Goal: Task Accomplishment & Management: Use online tool/utility

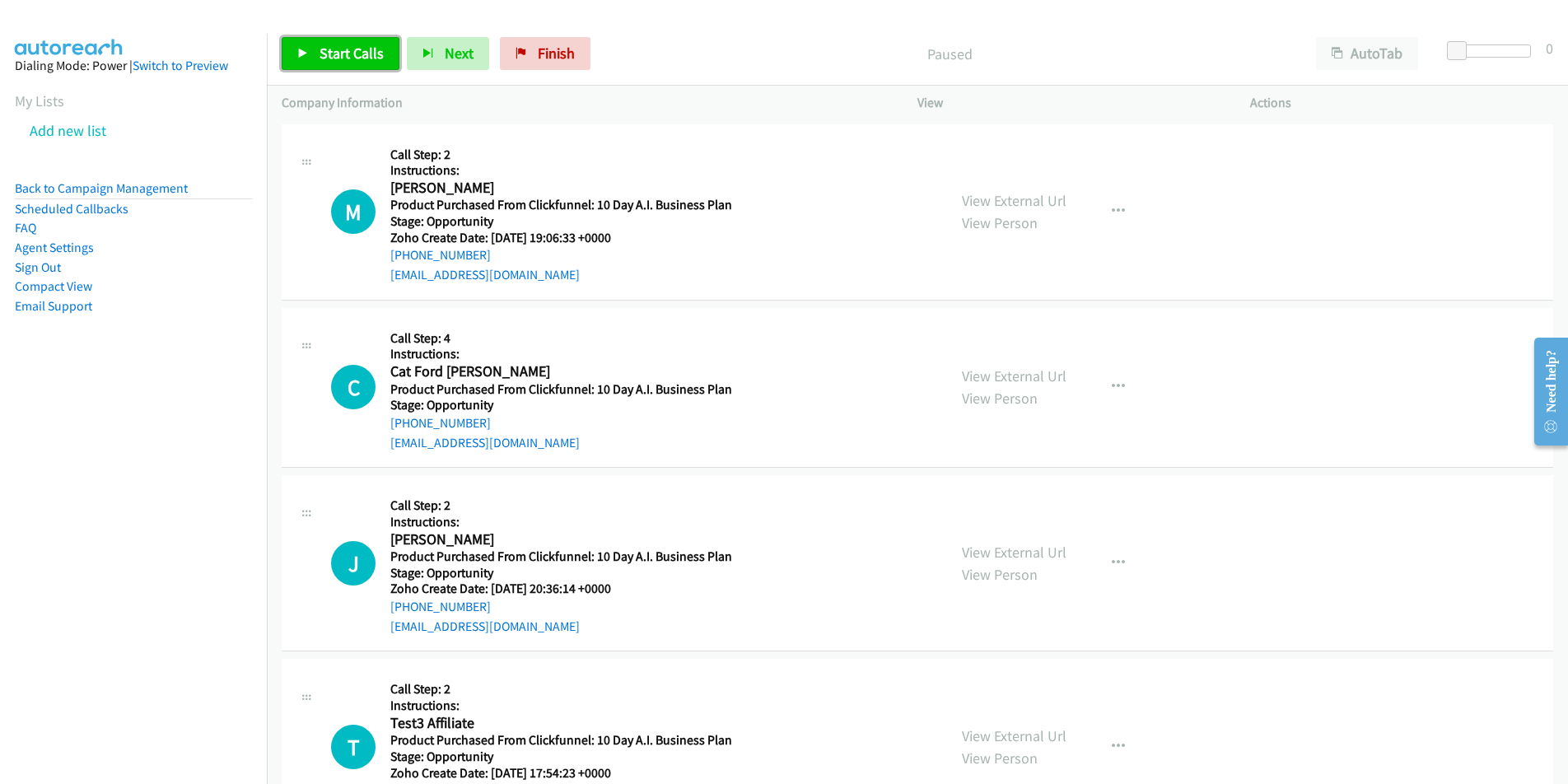
click at [335, 54] on span "Start Calls" at bounding box center [351, 53] width 64 height 18
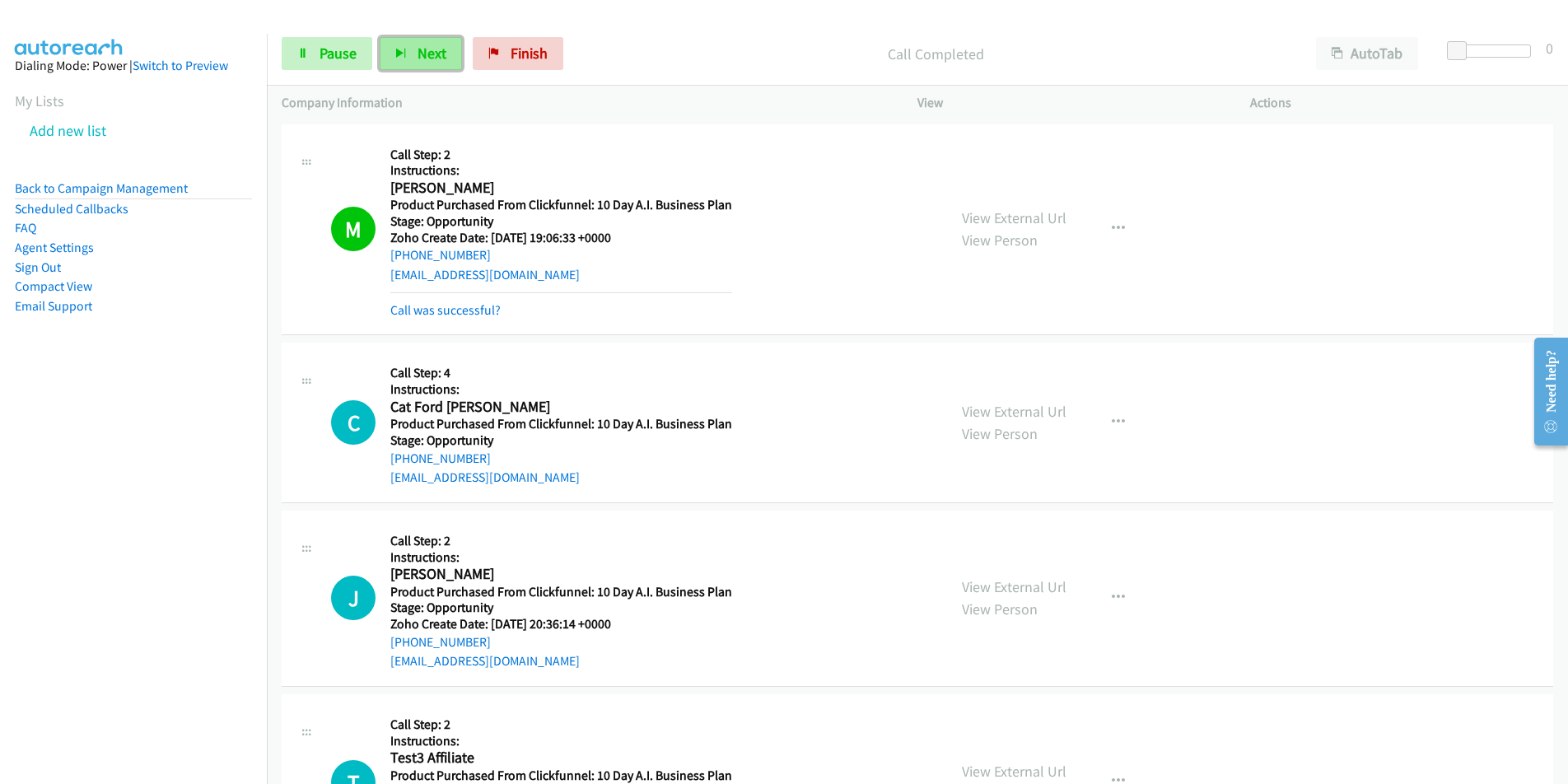
click at [435, 56] on span "Next" at bounding box center [432, 53] width 29 height 18
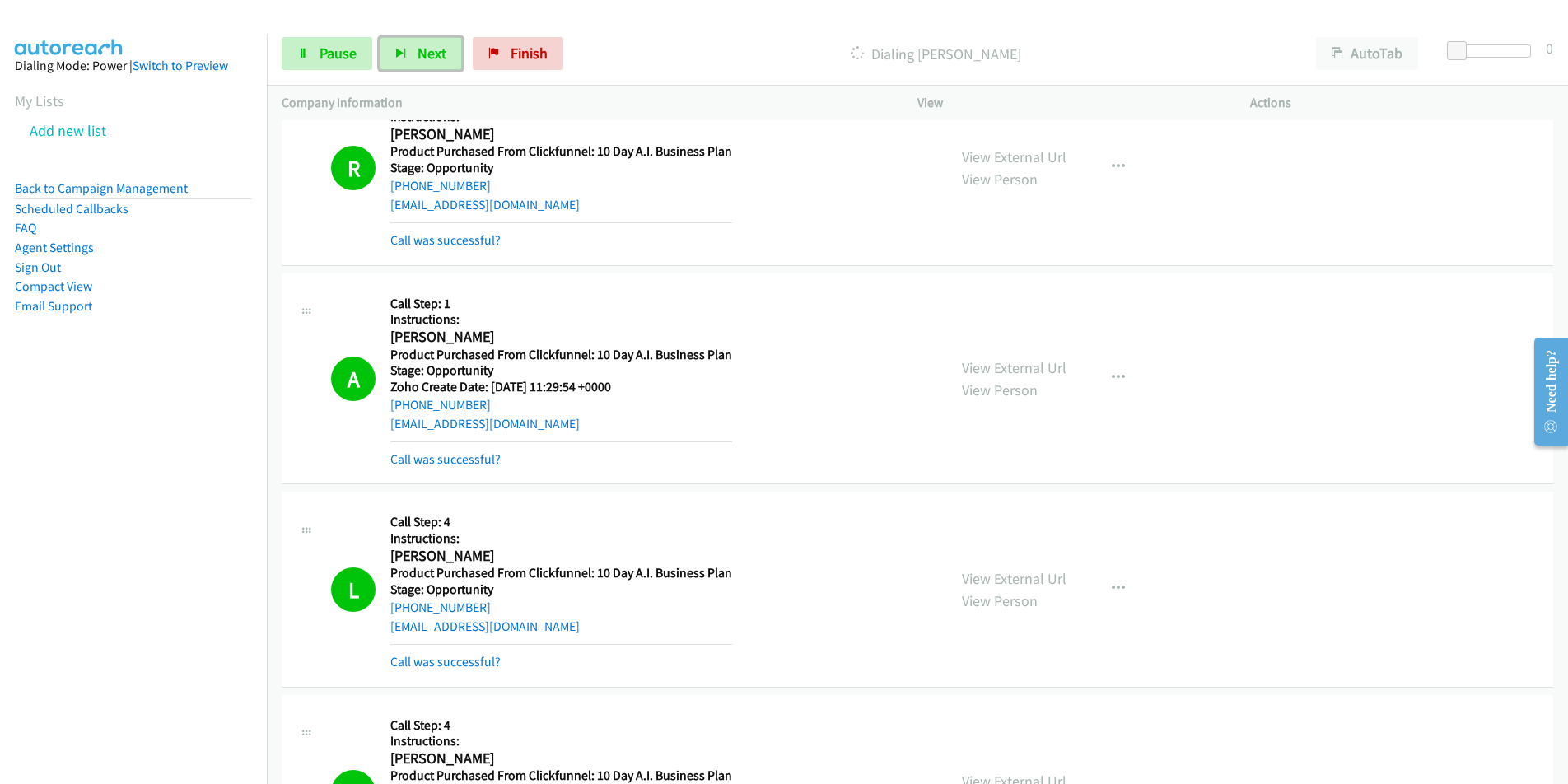
scroll to position [2071, 0]
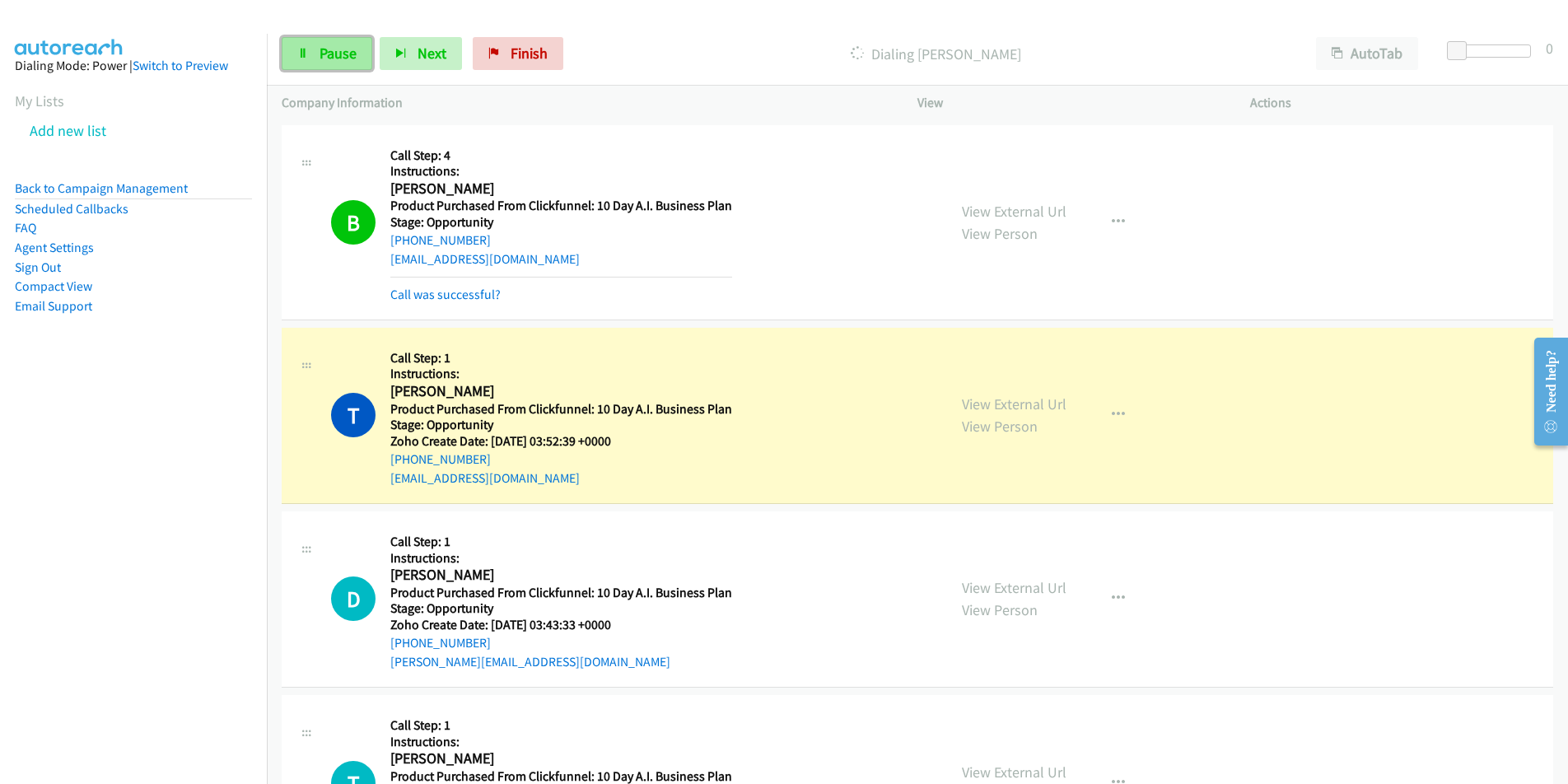
click at [313, 61] on link "Pause" at bounding box center [326, 53] width 91 height 33
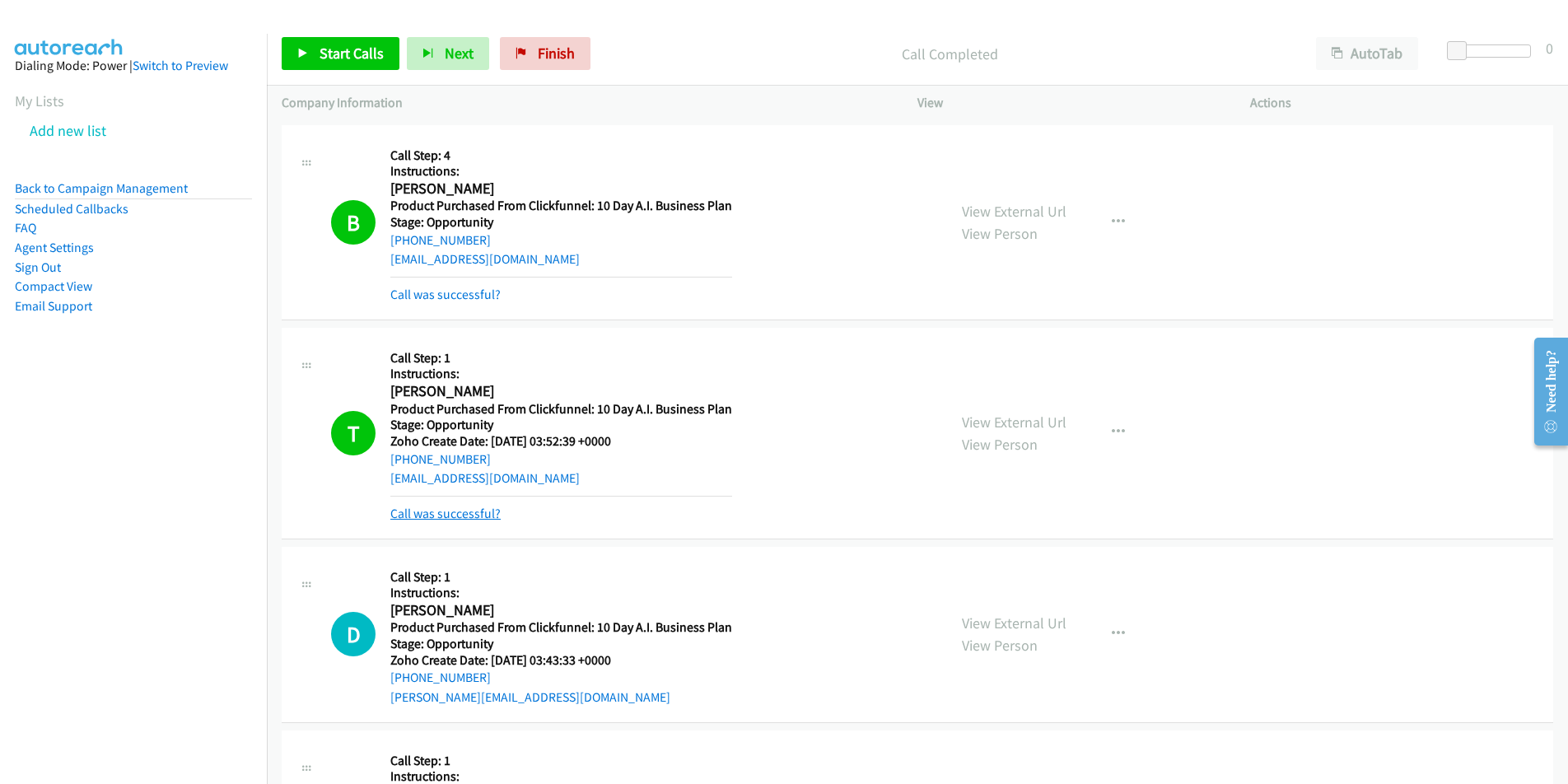
click at [465, 514] on link "Call was successful?" at bounding box center [445, 514] width 110 height 16
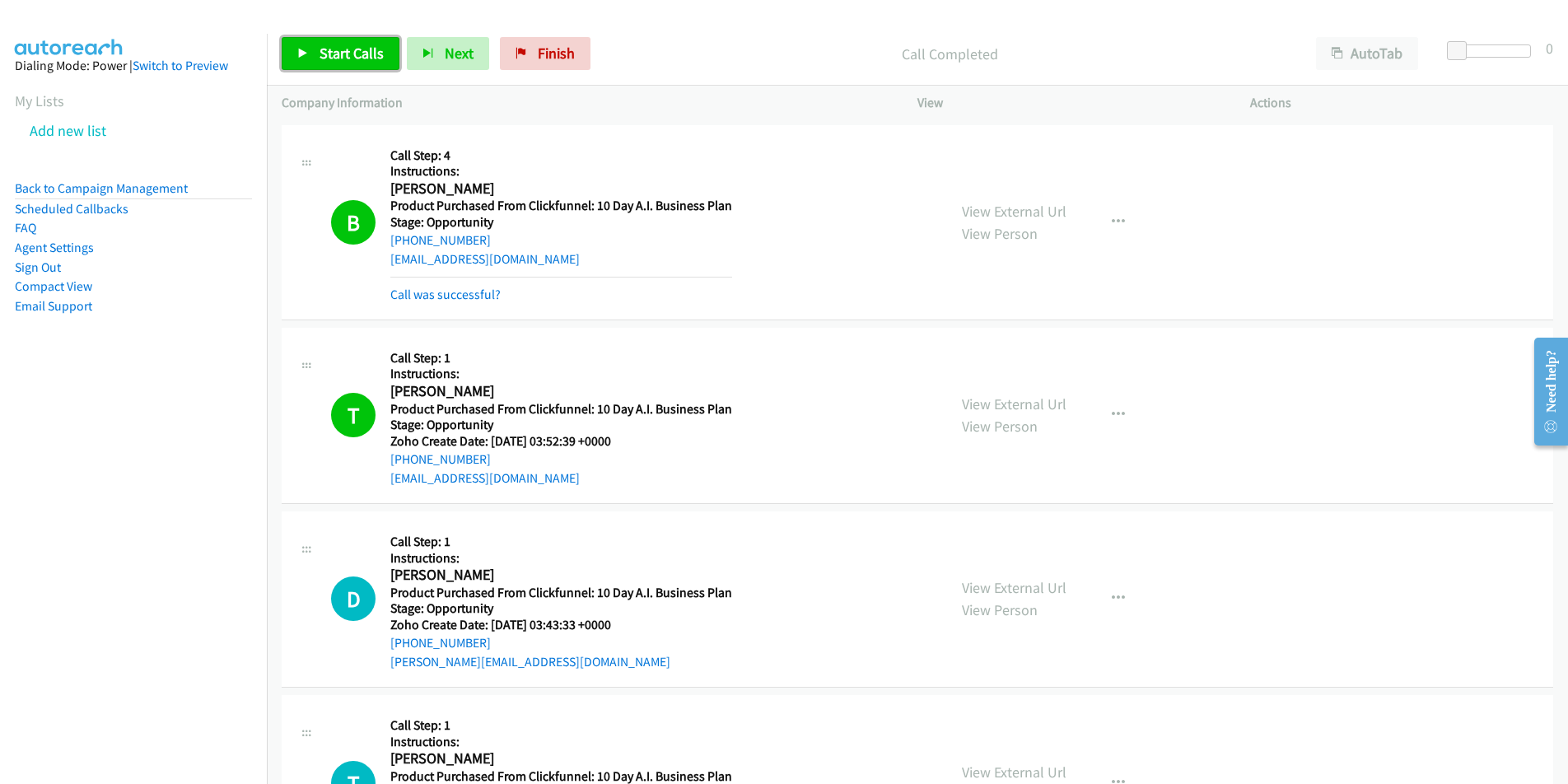
click at [356, 53] on span "Start Calls" at bounding box center [351, 53] width 64 height 18
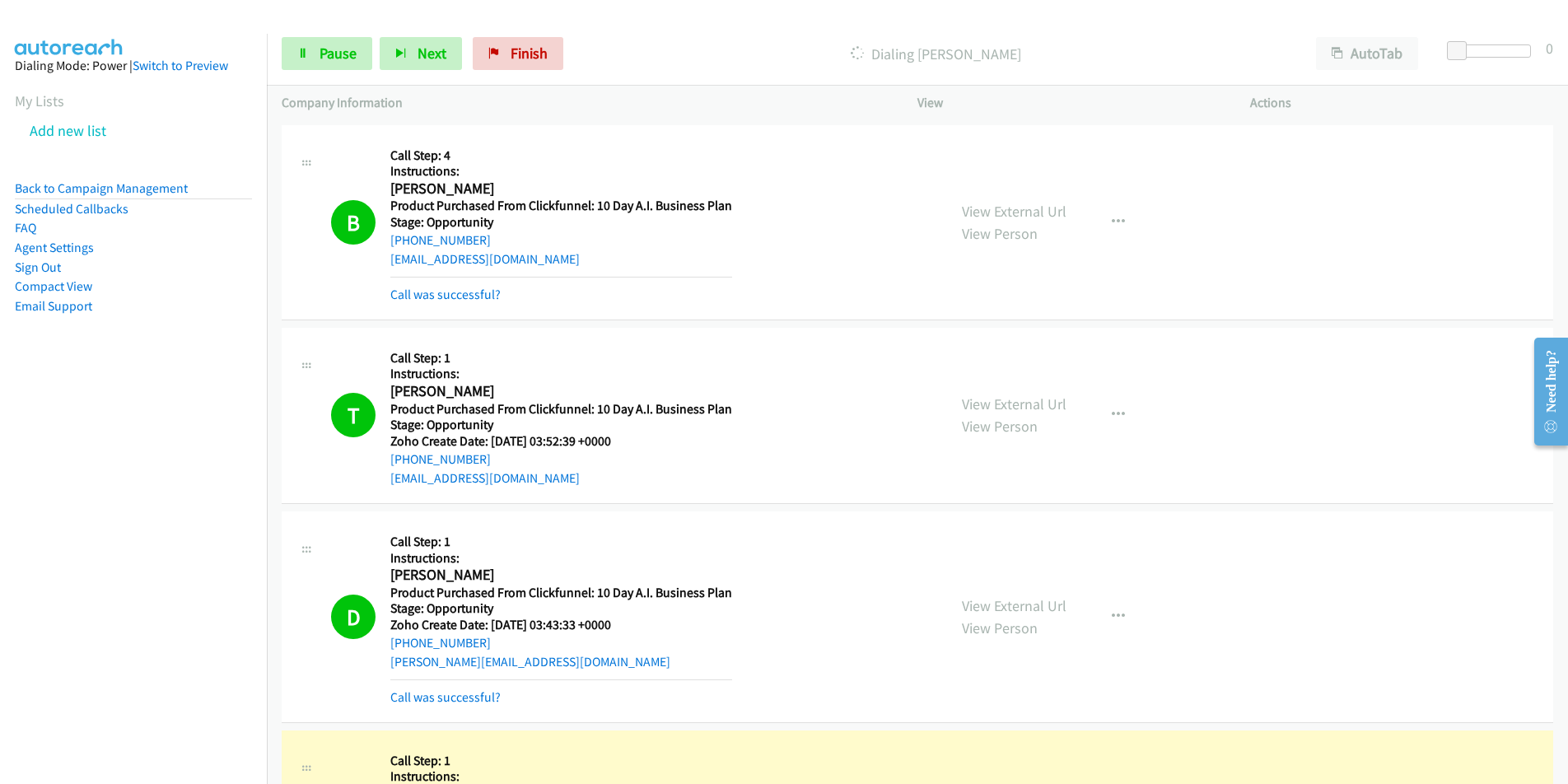
scroll to position [2641, 0]
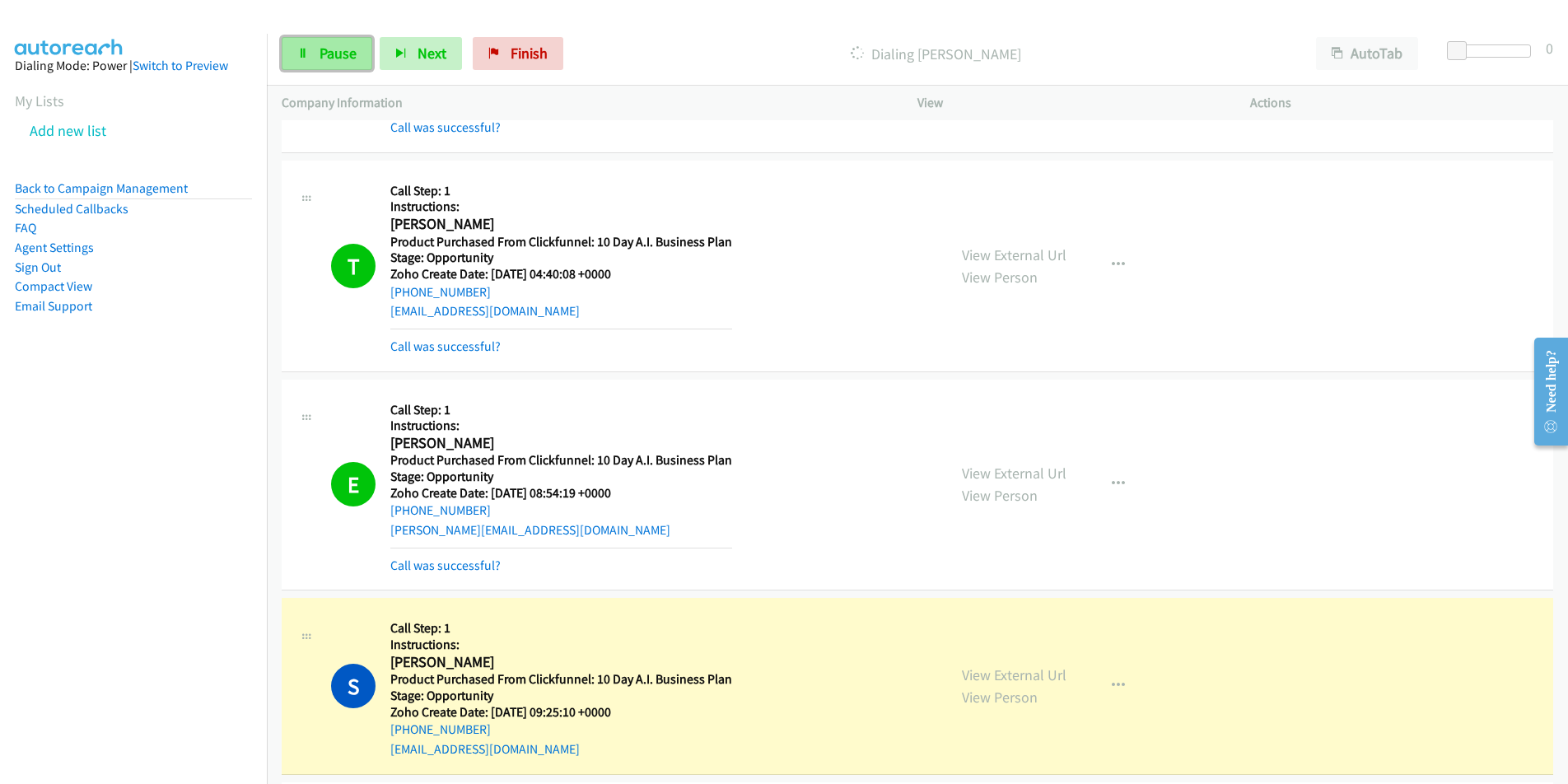
click at [329, 46] on span "Pause" at bounding box center [338, 53] width 37 height 18
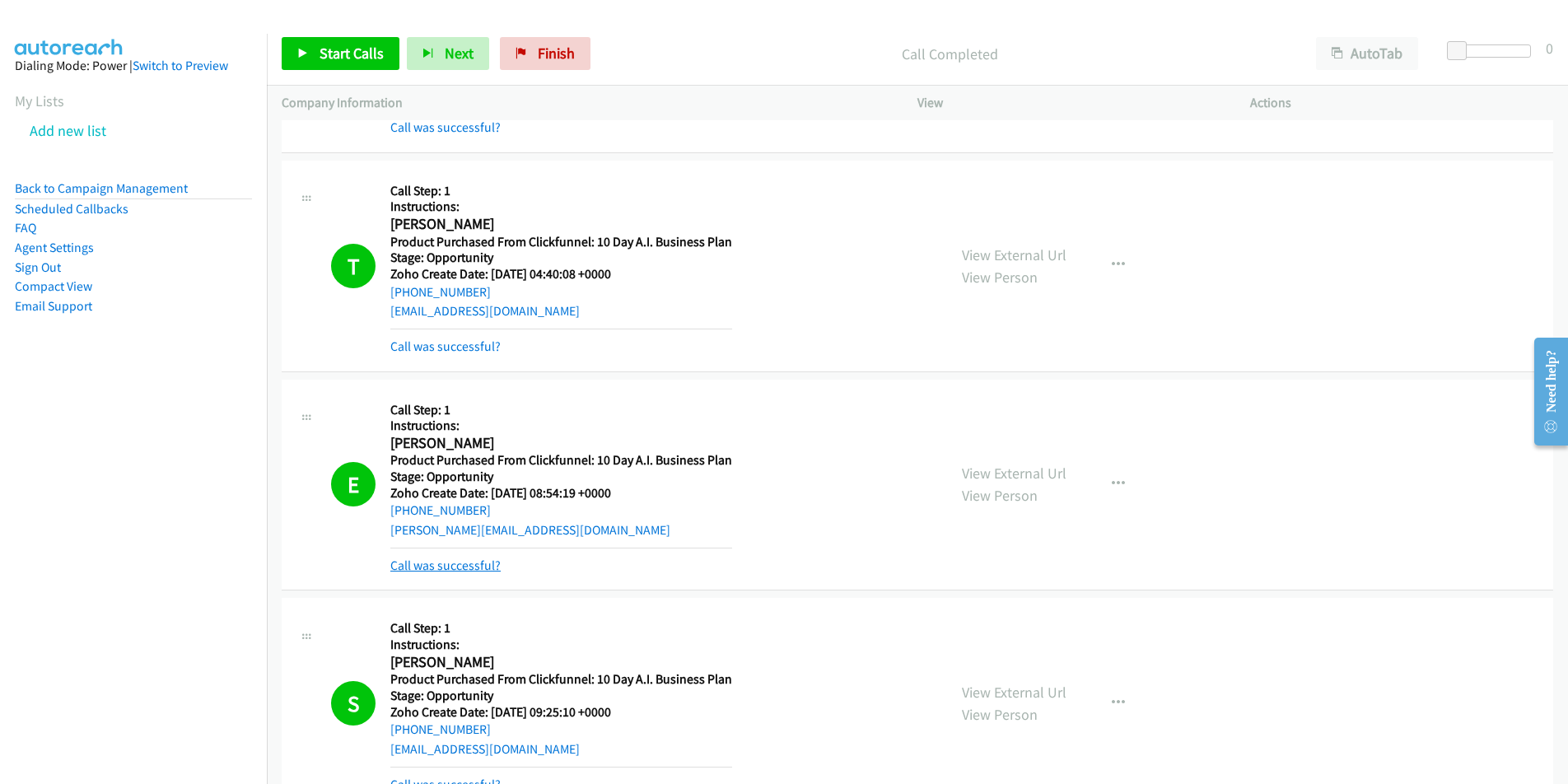
click at [467, 571] on link "Call was successful?" at bounding box center [445, 565] width 110 height 16
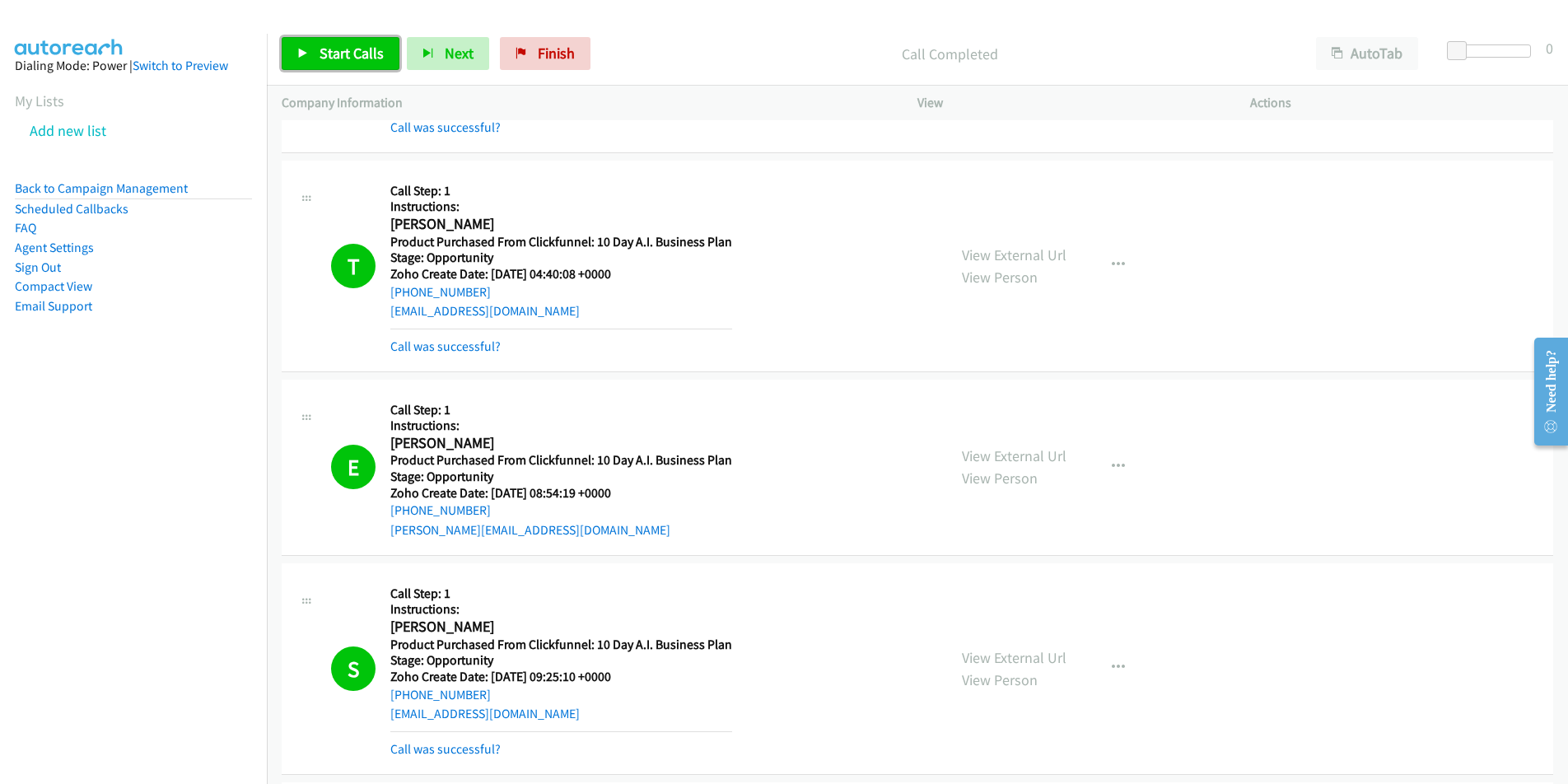
click at [359, 56] on span "Start Calls" at bounding box center [351, 53] width 64 height 18
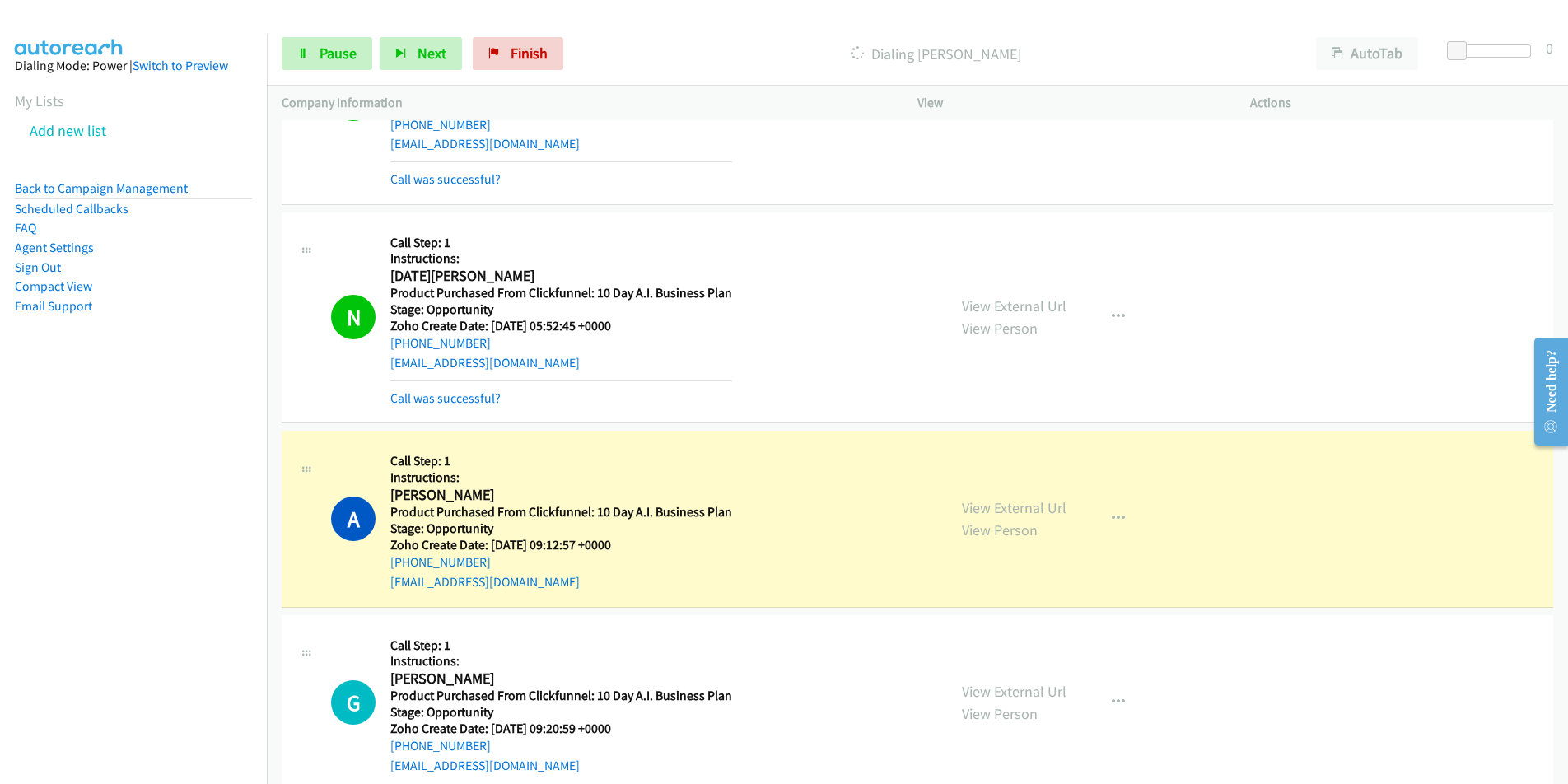
click at [448, 399] on link "Call was successful?" at bounding box center [445, 398] width 110 height 16
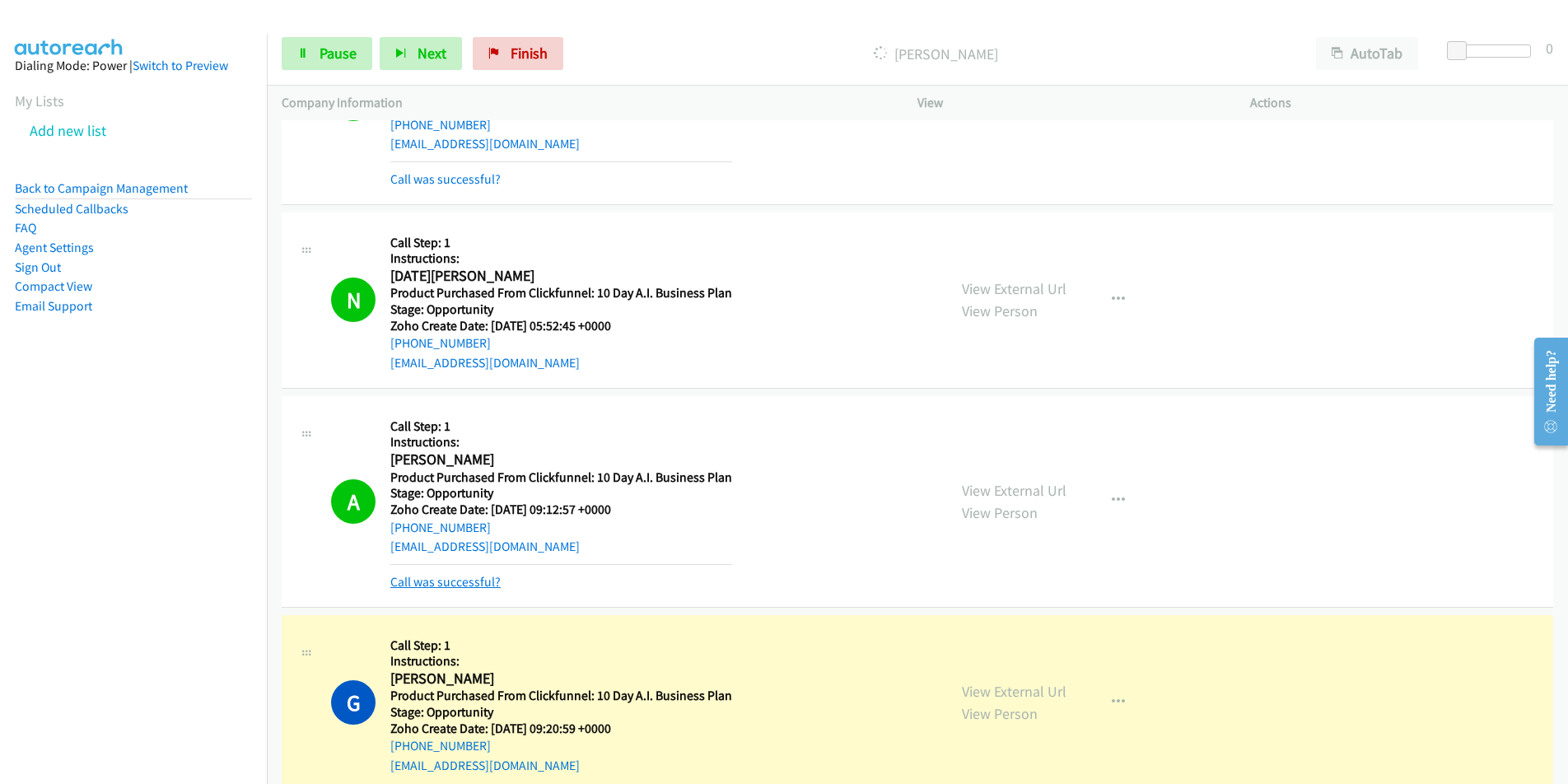
click at [472, 576] on link "Call was successful?" at bounding box center [445, 582] width 110 height 16
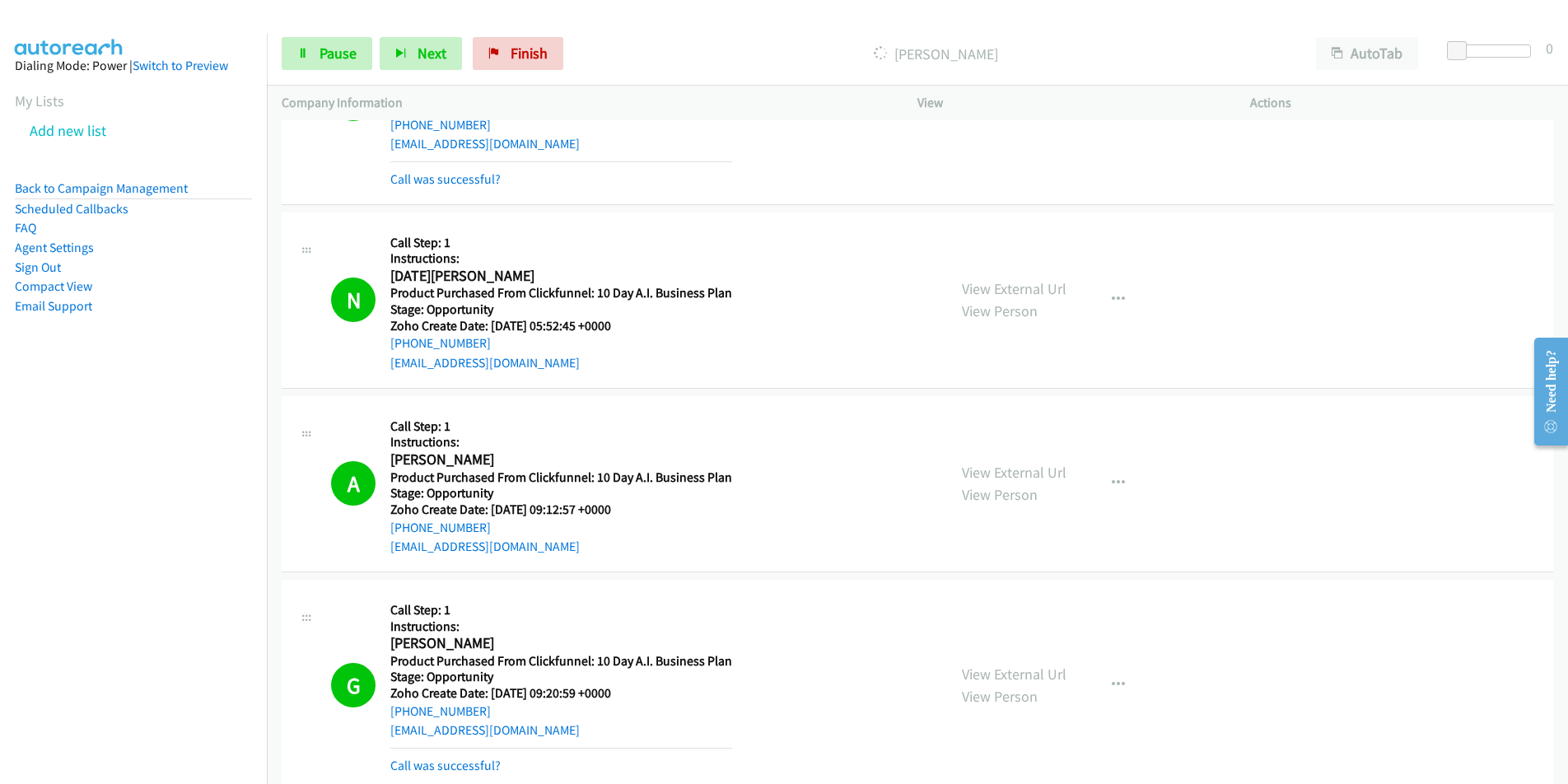
scroll to position [3781, 0]
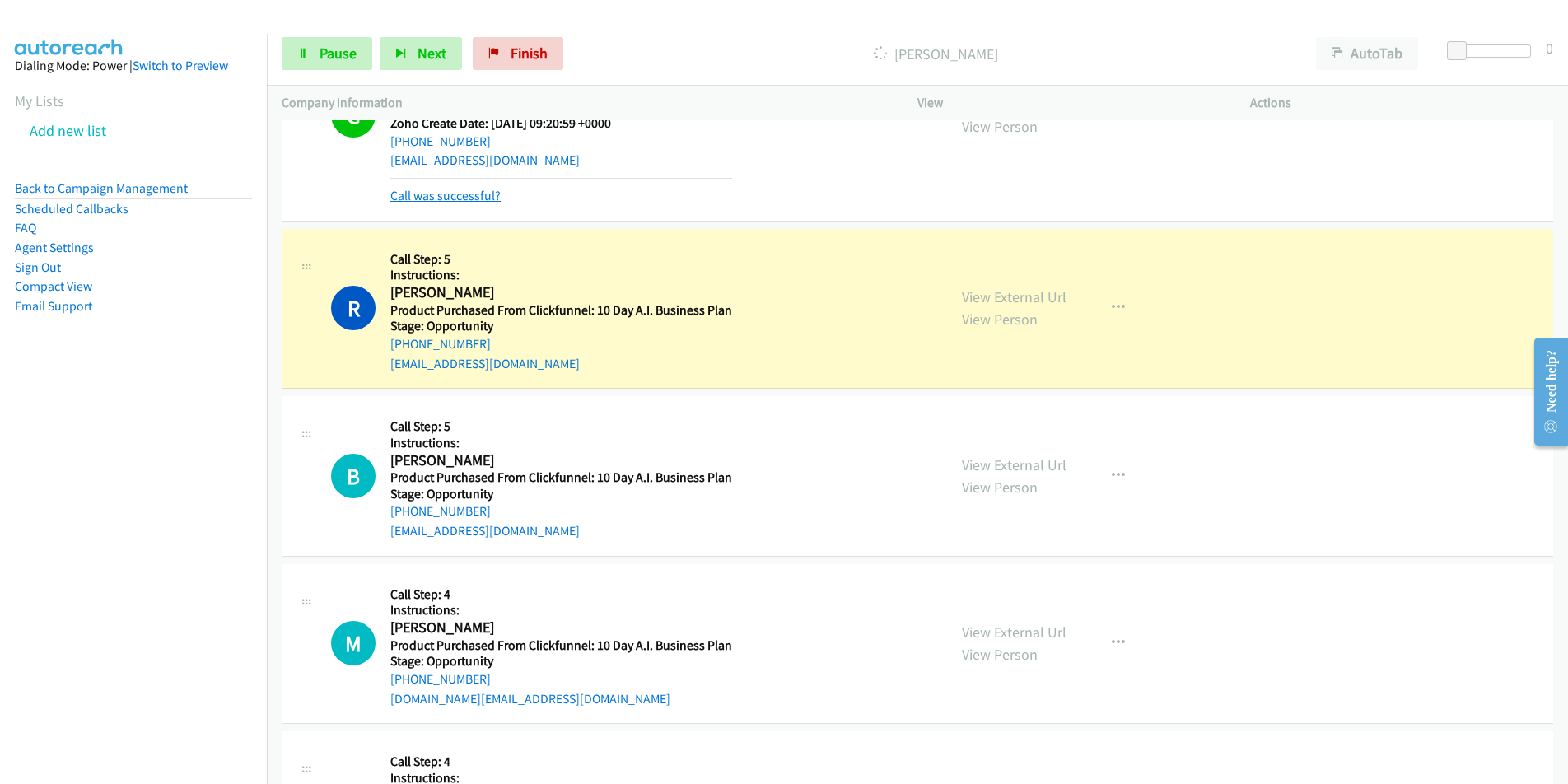
click at [458, 196] on link "Call was successful?" at bounding box center [445, 196] width 110 height 16
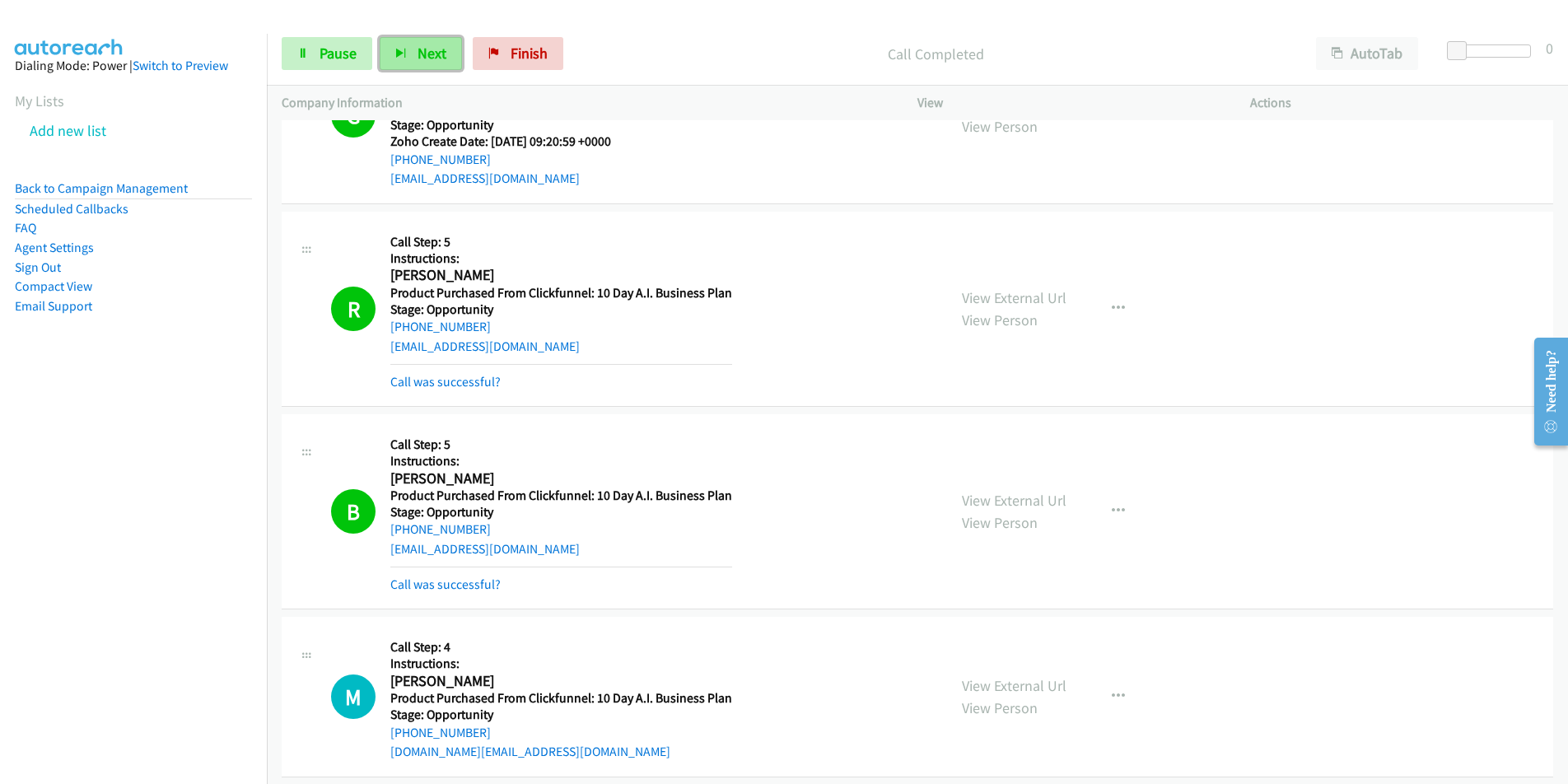
click at [436, 46] on span "Next" at bounding box center [432, 53] width 29 height 18
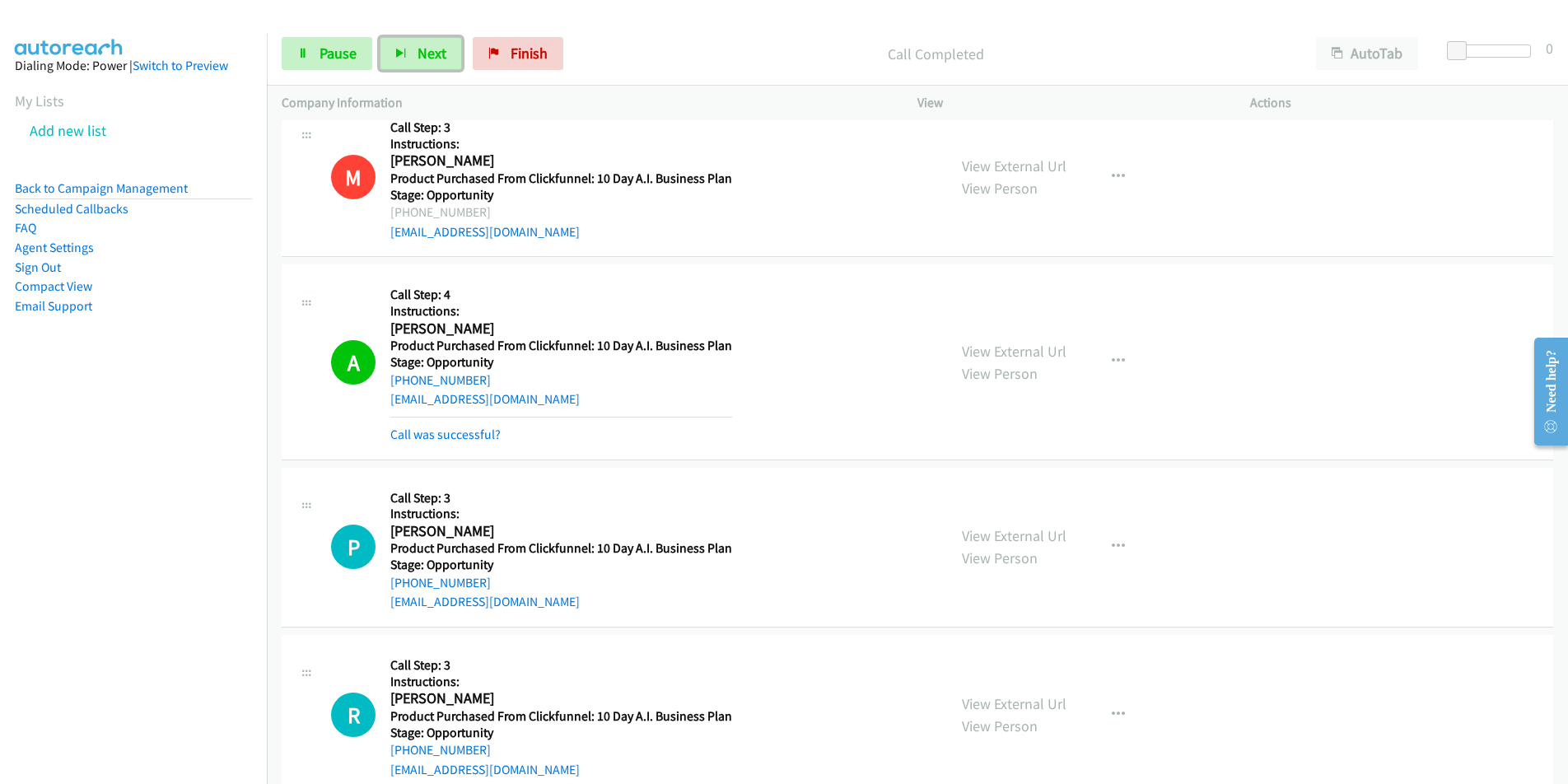
scroll to position [4661, 0]
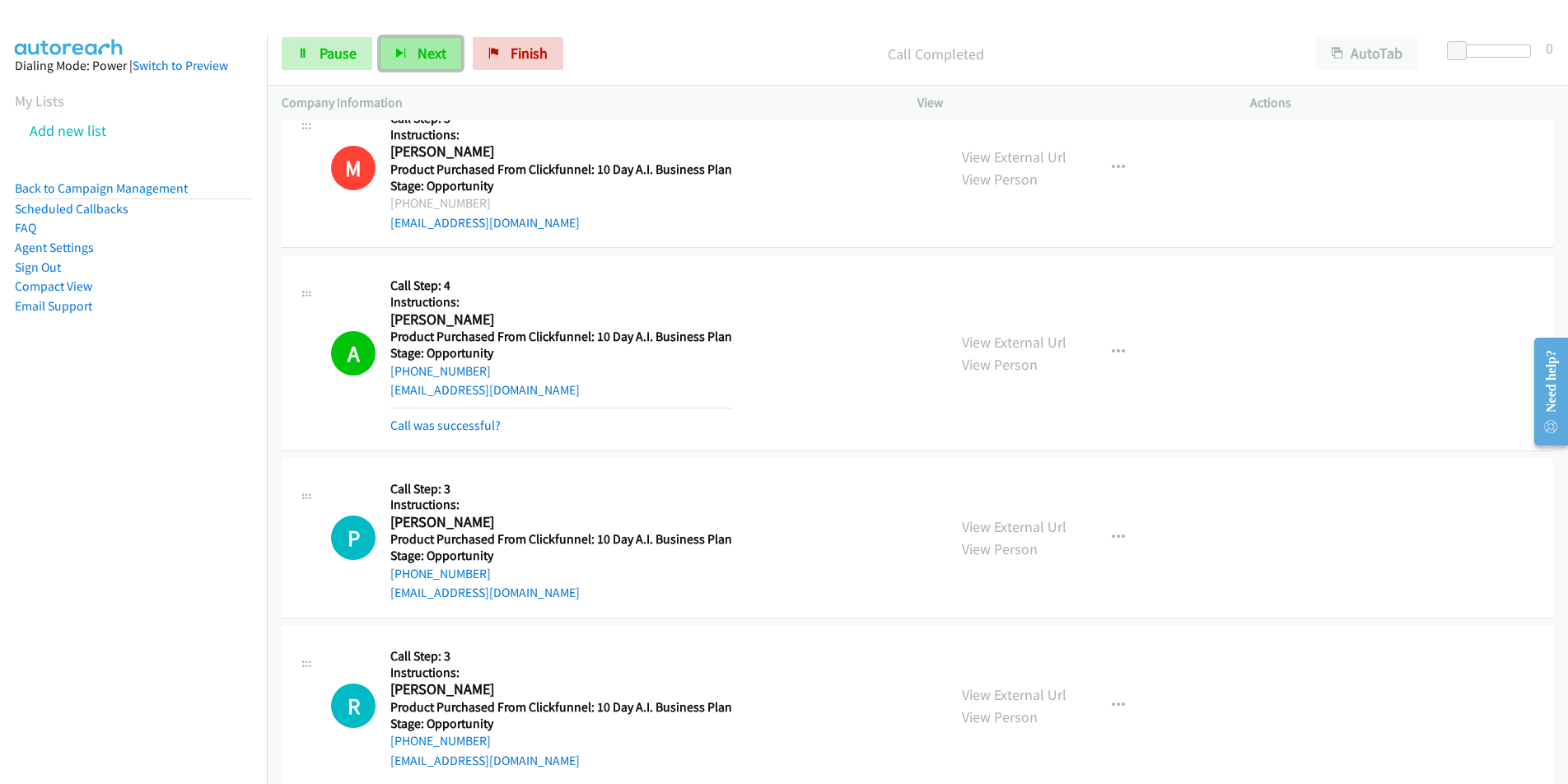
click at [422, 53] on span "Next" at bounding box center [432, 53] width 29 height 18
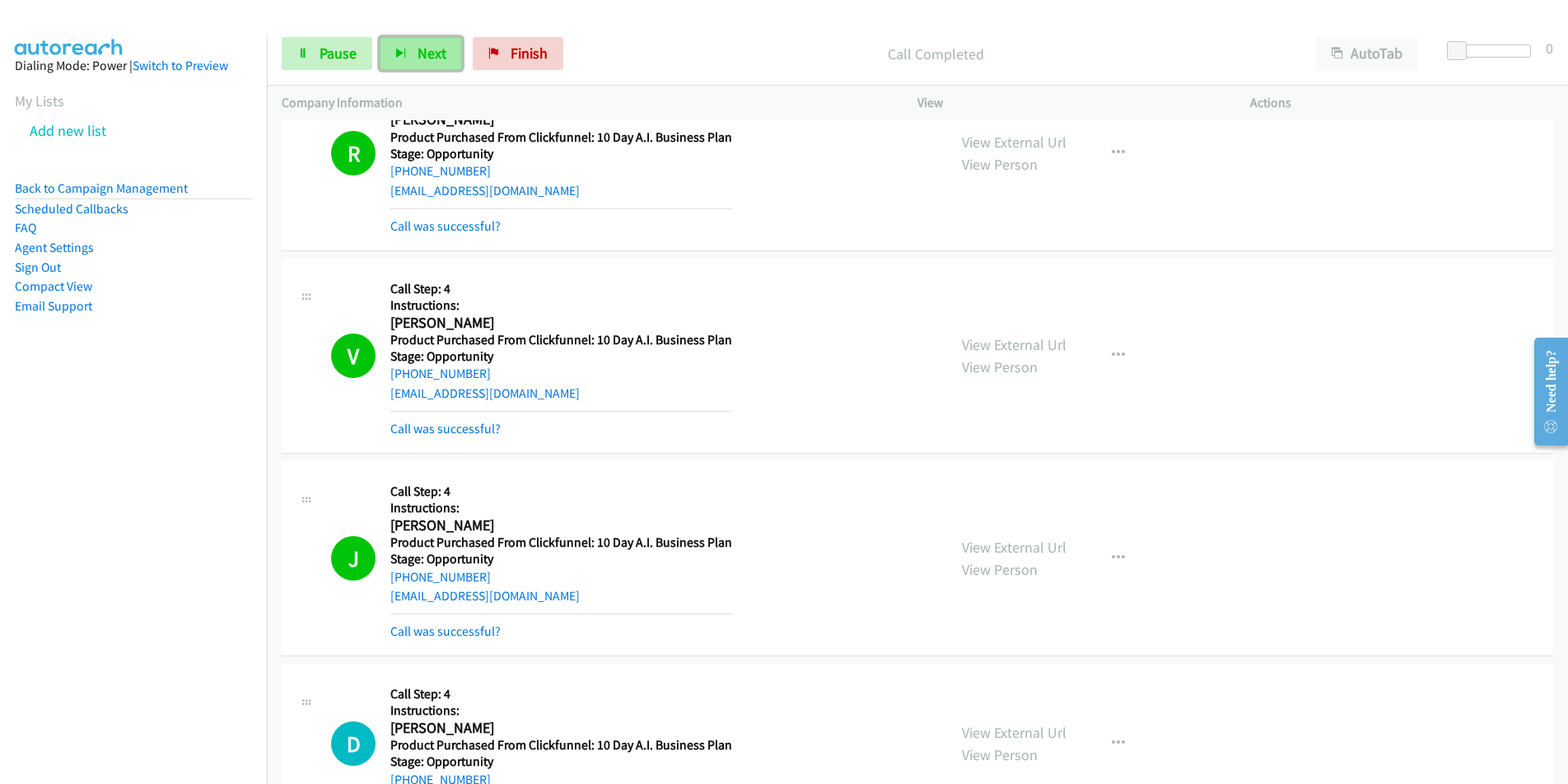
click at [432, 51] on span "Next" at bounding box center [432, 53] width 29 height 18
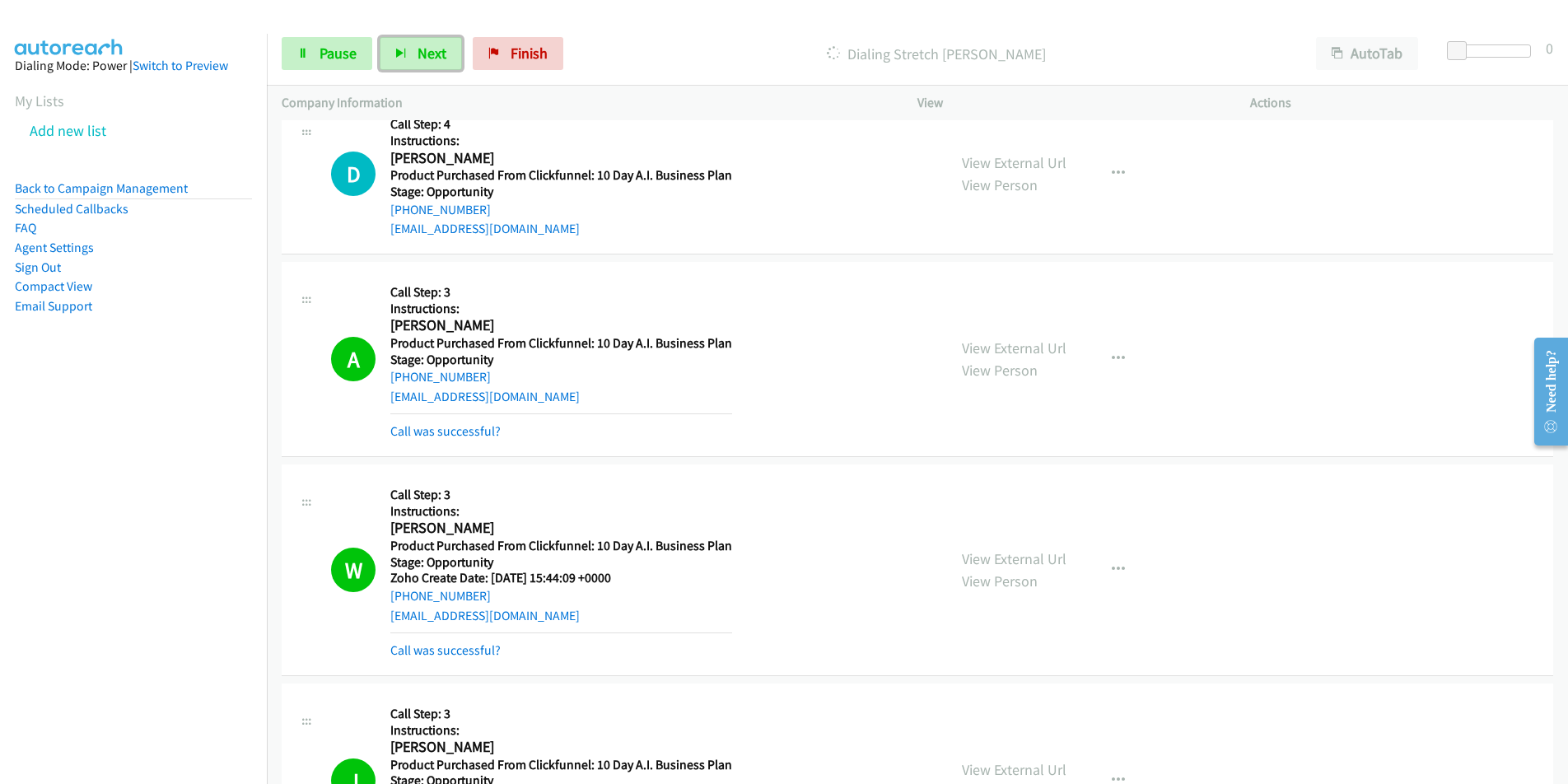
scroll to position [6370, 0]
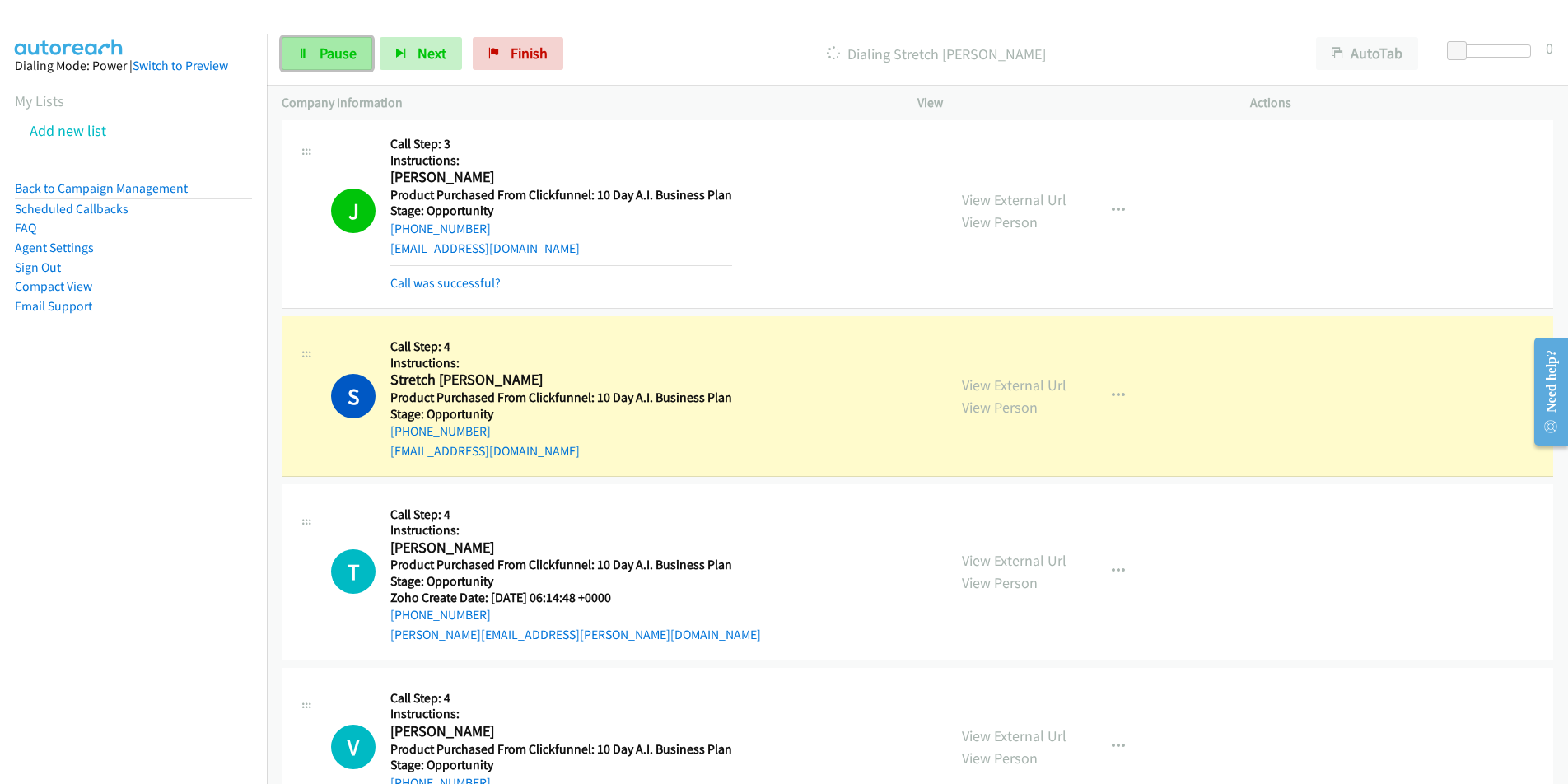
click at [326, 52] on span "Pause" at bounding box center [338, 53] width 37 height 18
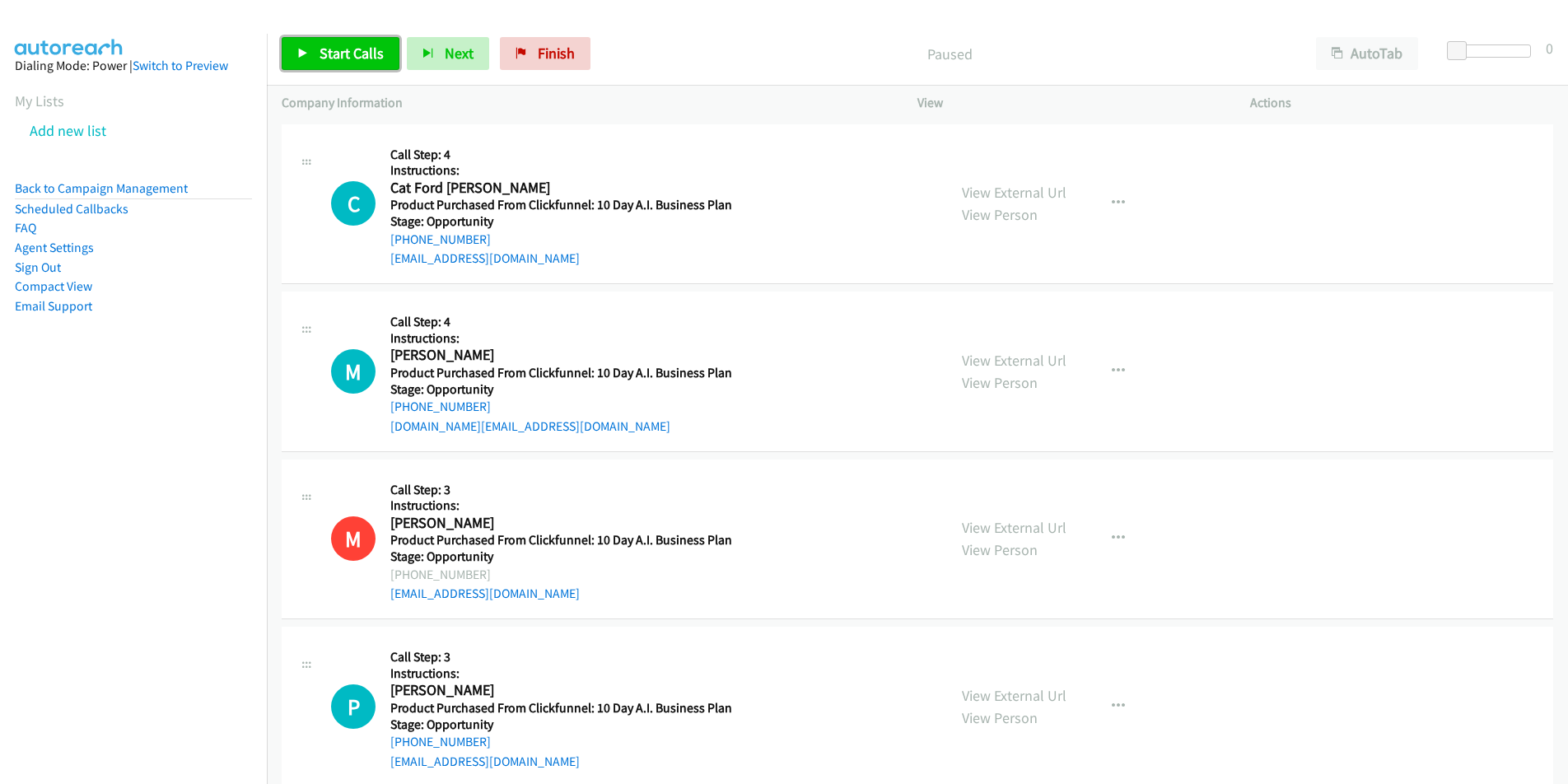
click at [318, 42] on link "Start Calls" at bounding box center [340, 53] width 118 height 33
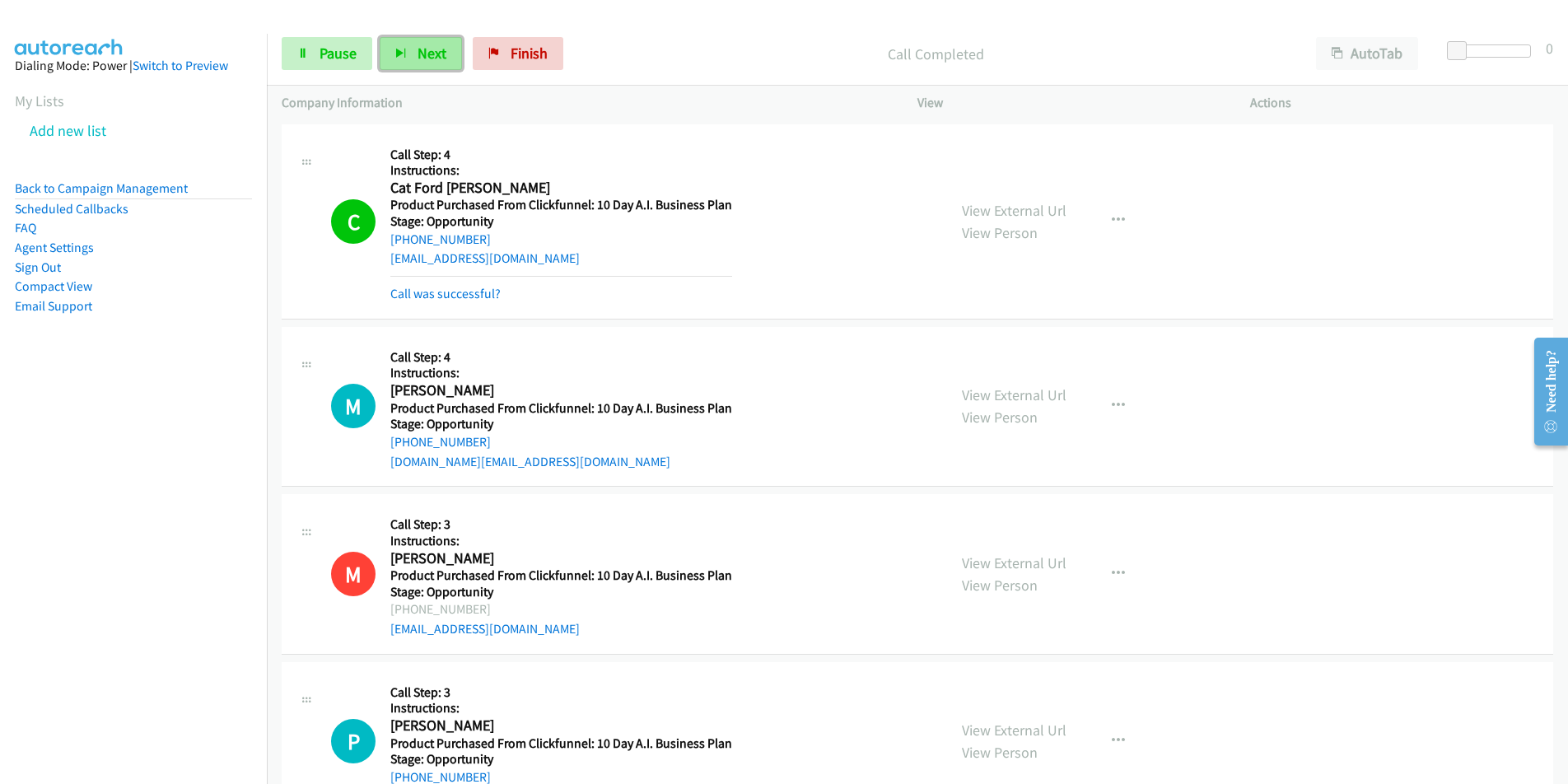
click at [427, 53] on span "Next" at bounding box center [432, 53] width 29 height 18
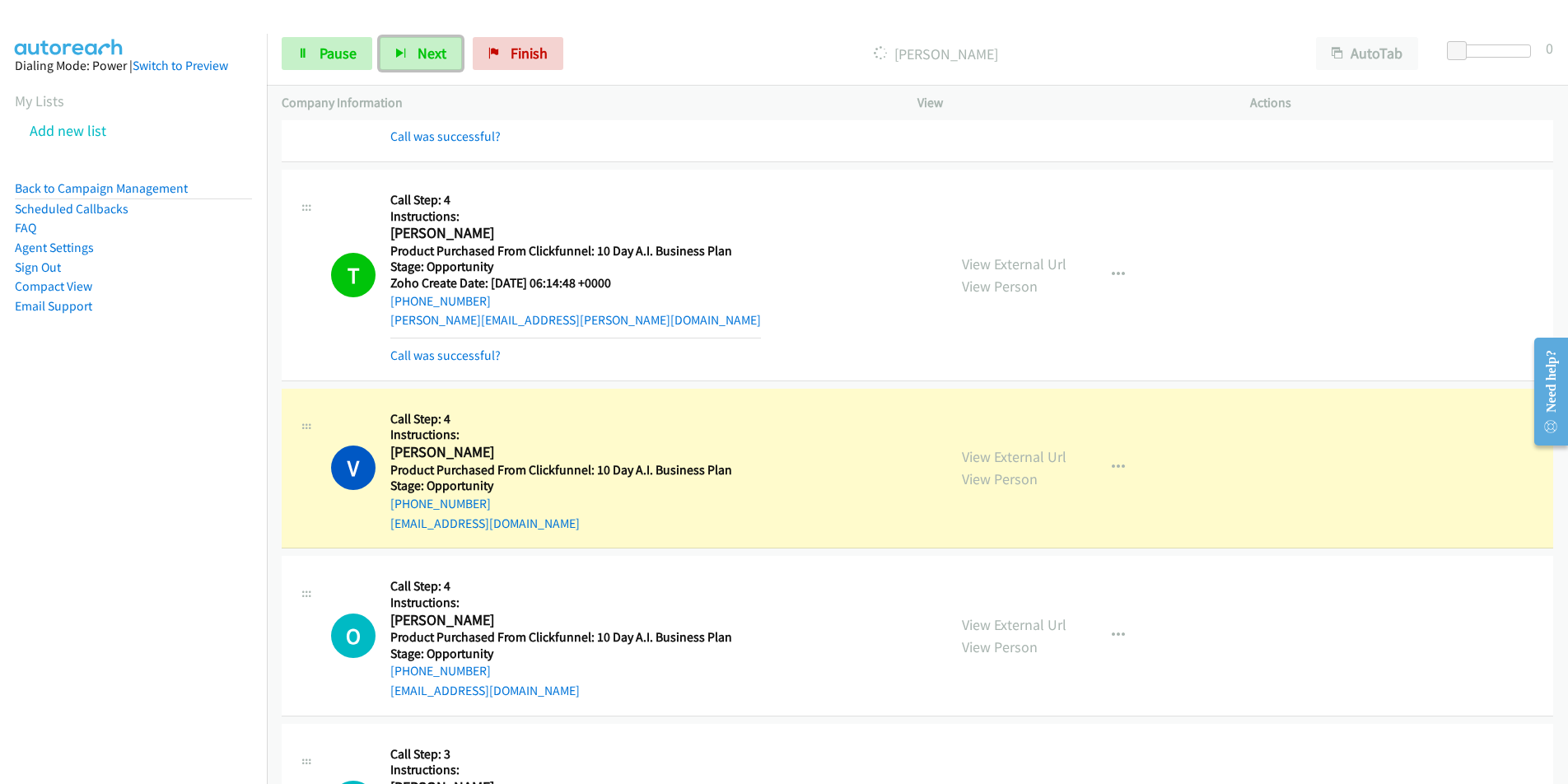
scroll to position [899, 0]
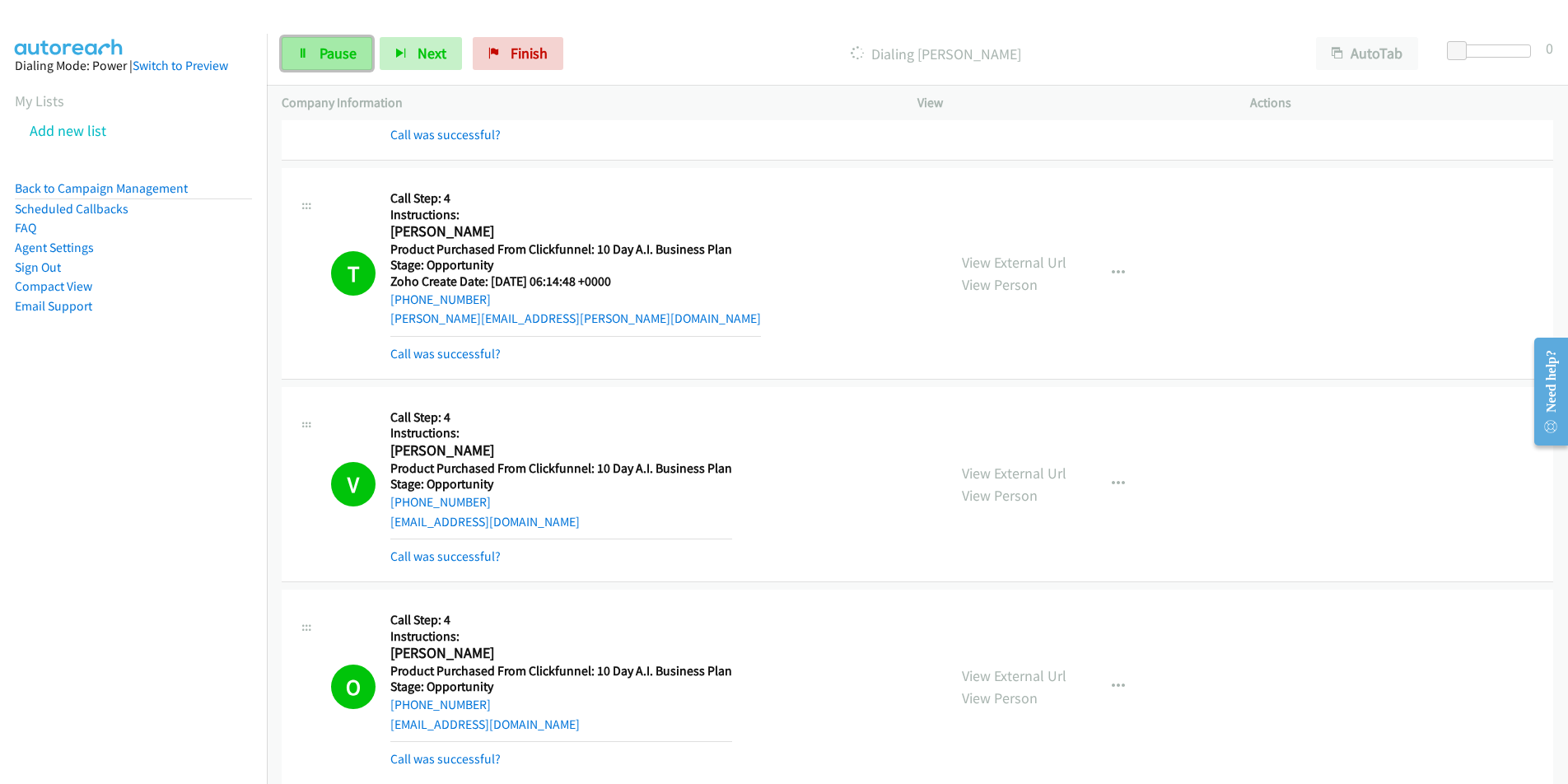
click at [346, 59] on span "Pause" at bounding box center [338, 53] width 37 height 18
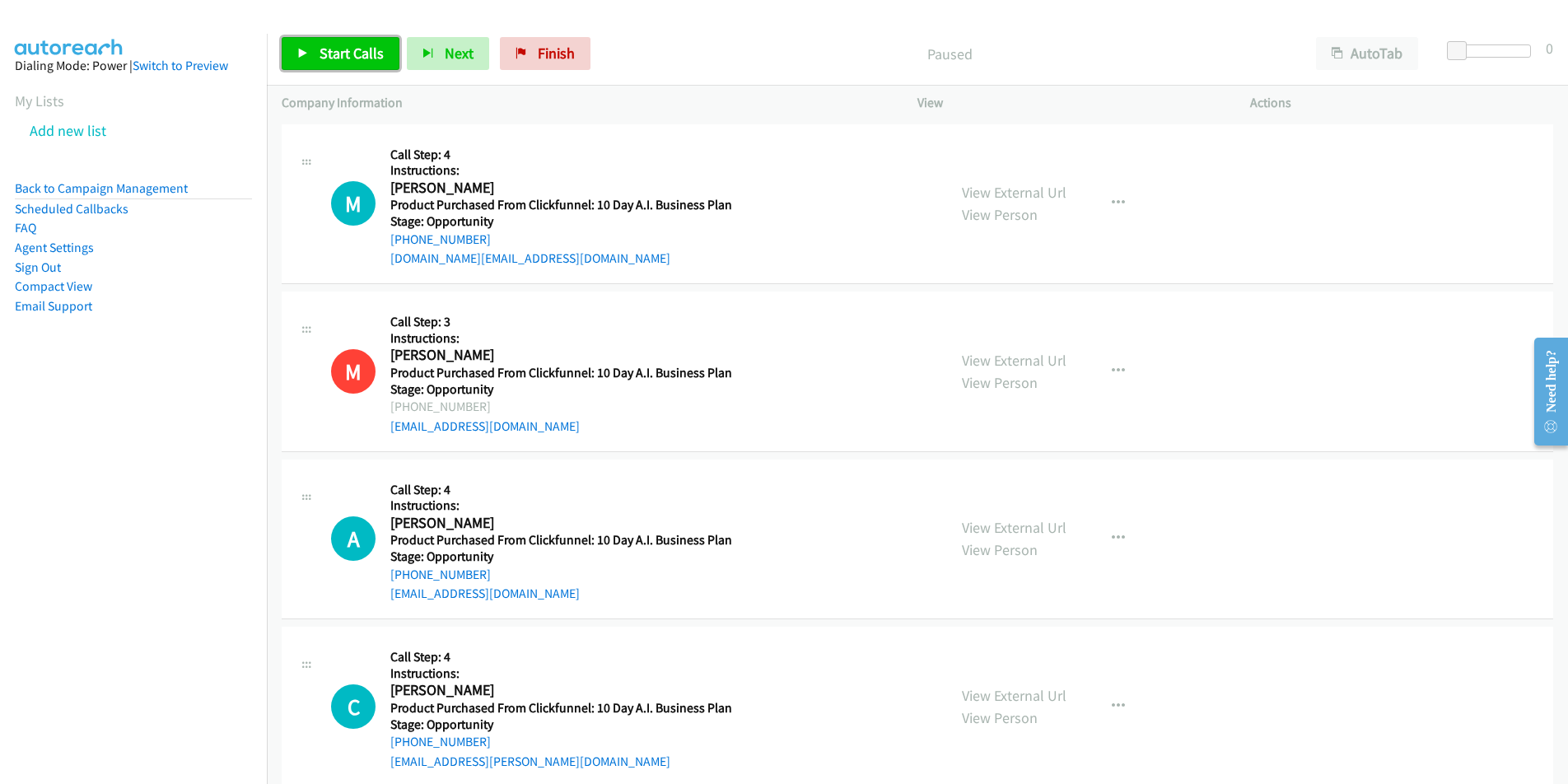
click at [352, 55] on span "Start Calls" at bounding box center [351, 53] width 64 height 18
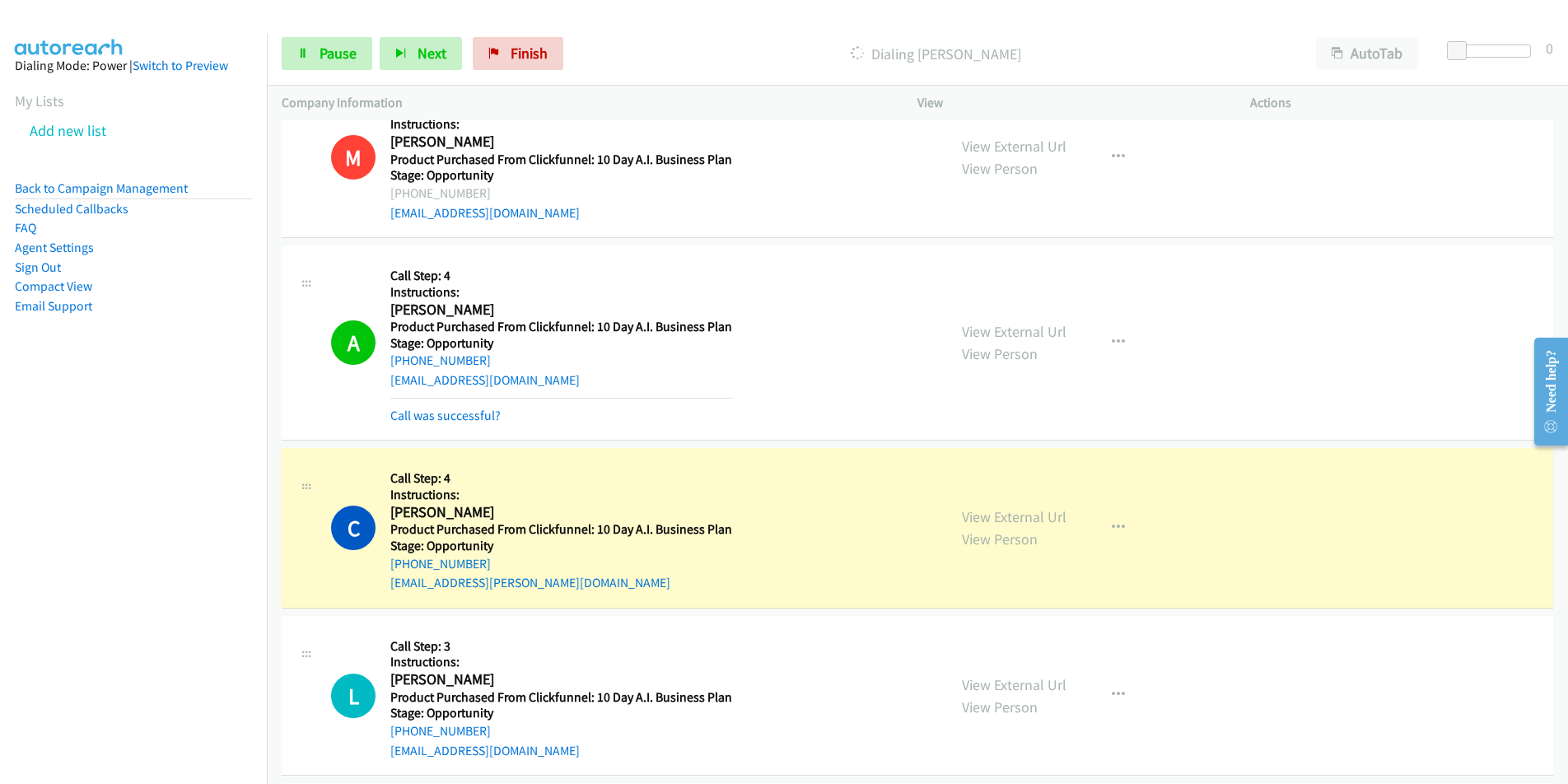
scroll to position [264, 0]
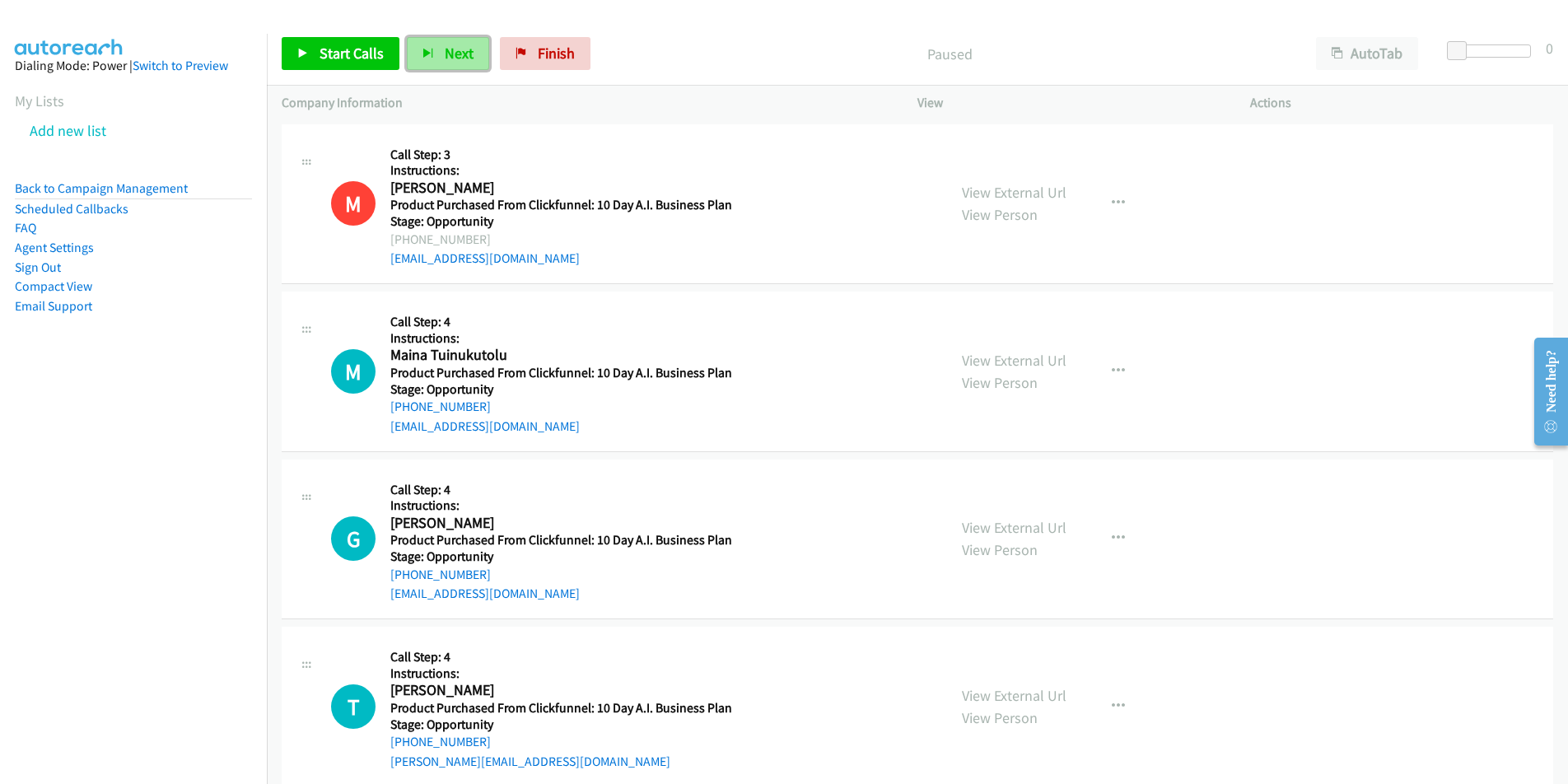
click at [432, 58] on button "Next" at bounding box center [448, 53] width 83 height 33
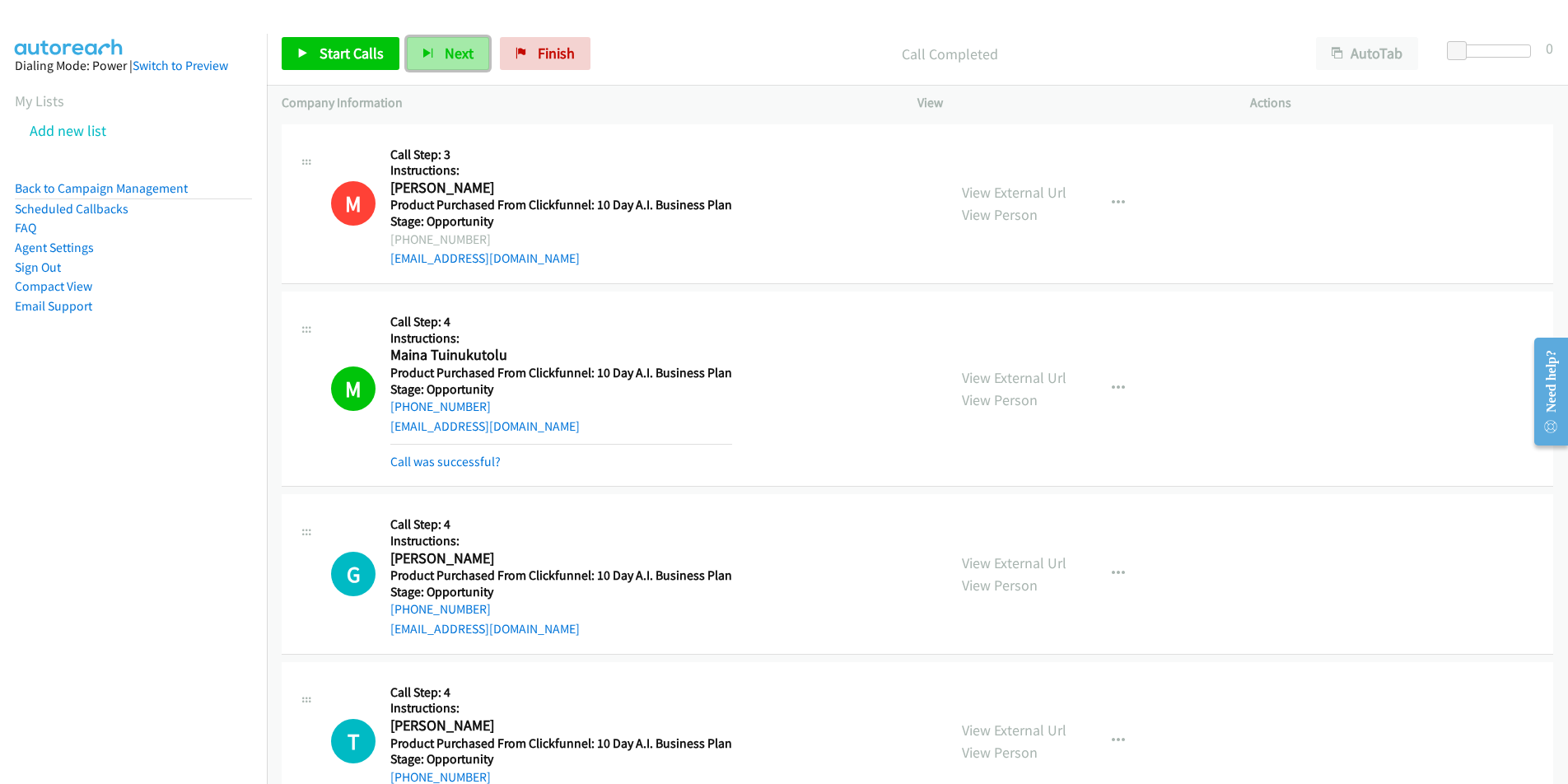
click at [445, 44] on span "Next" at bounding box center [459, 53] width 29 height 18
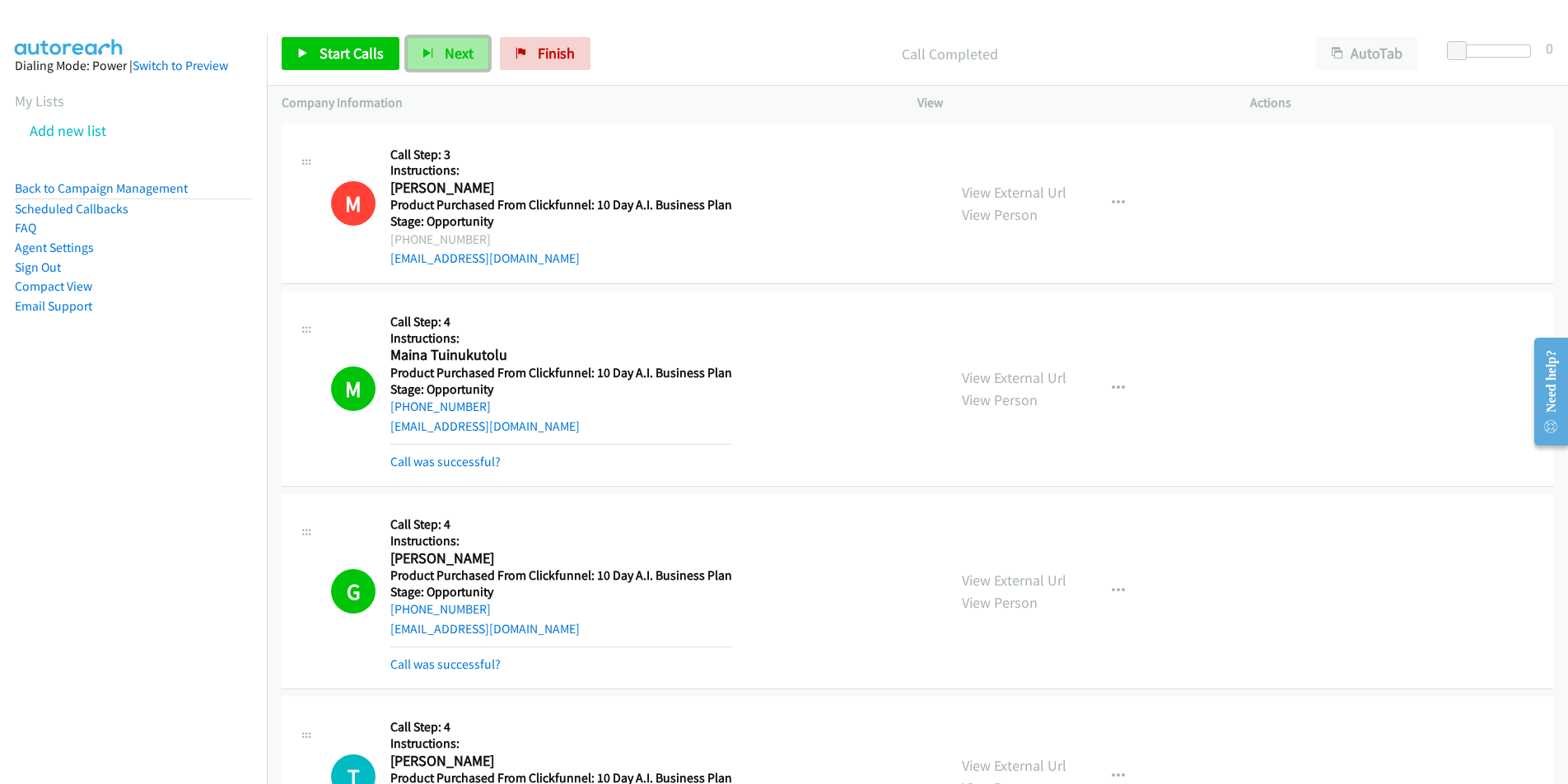
click at [462, 62] on button "Next" at bounding box center [448, 53] width 83 height 33
click at [355, 56] on span "Start Calls" at bounding box center [351, 53] width 64 height 18
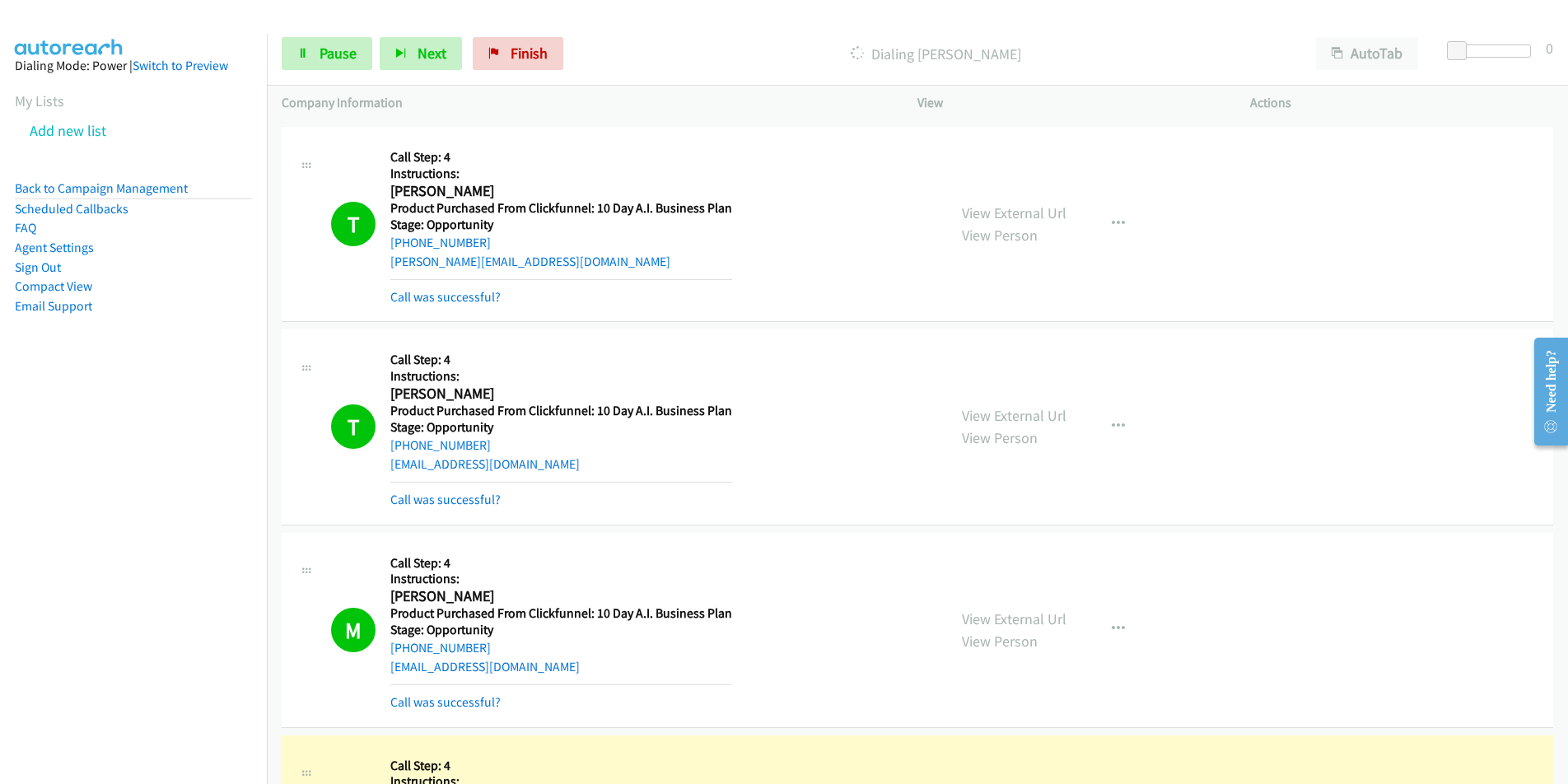
scroll to position [1139, 0]
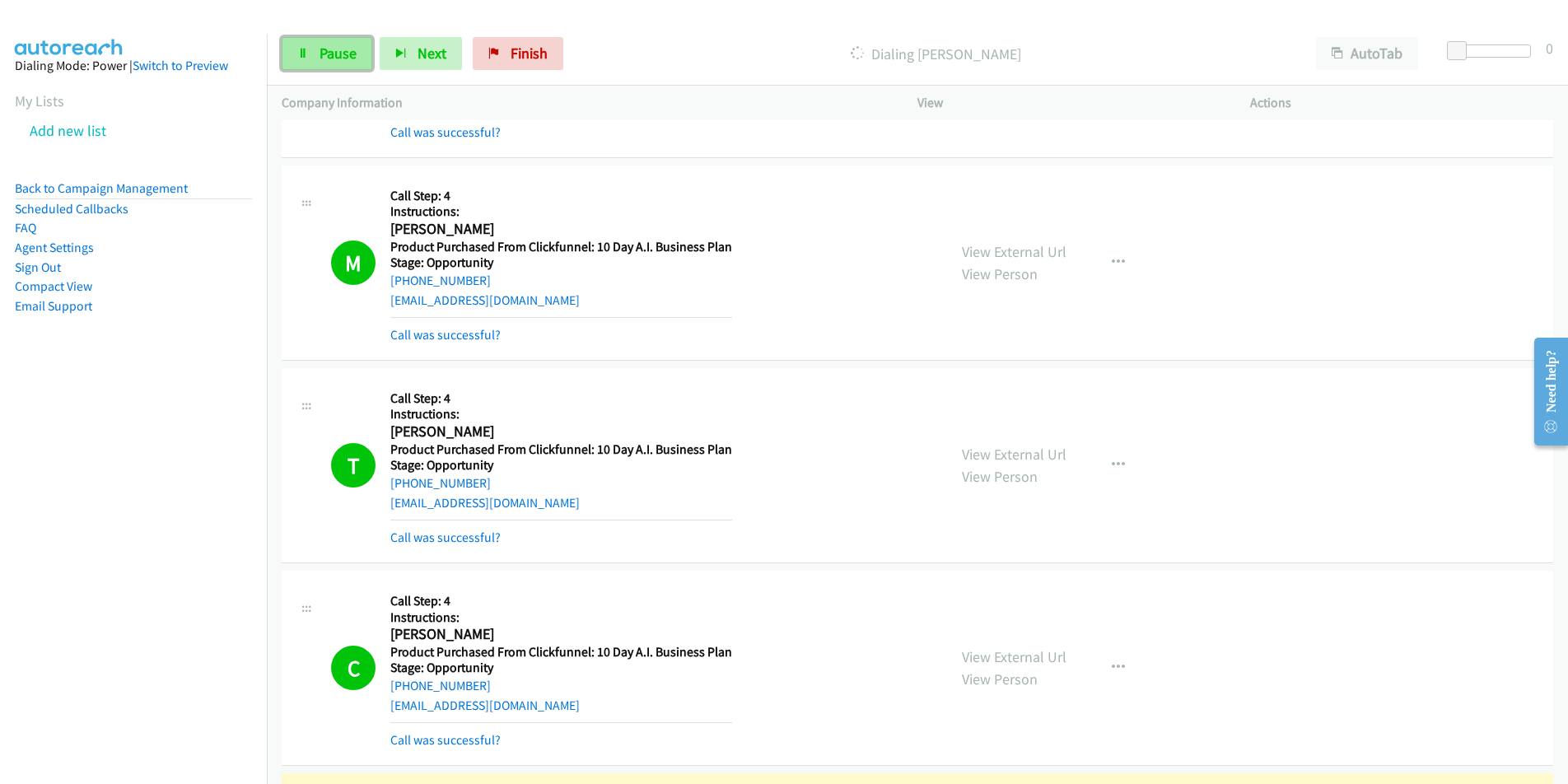
click at [330, 53] on span "Pause" at bounding box center [338, 53] width 37 height 18
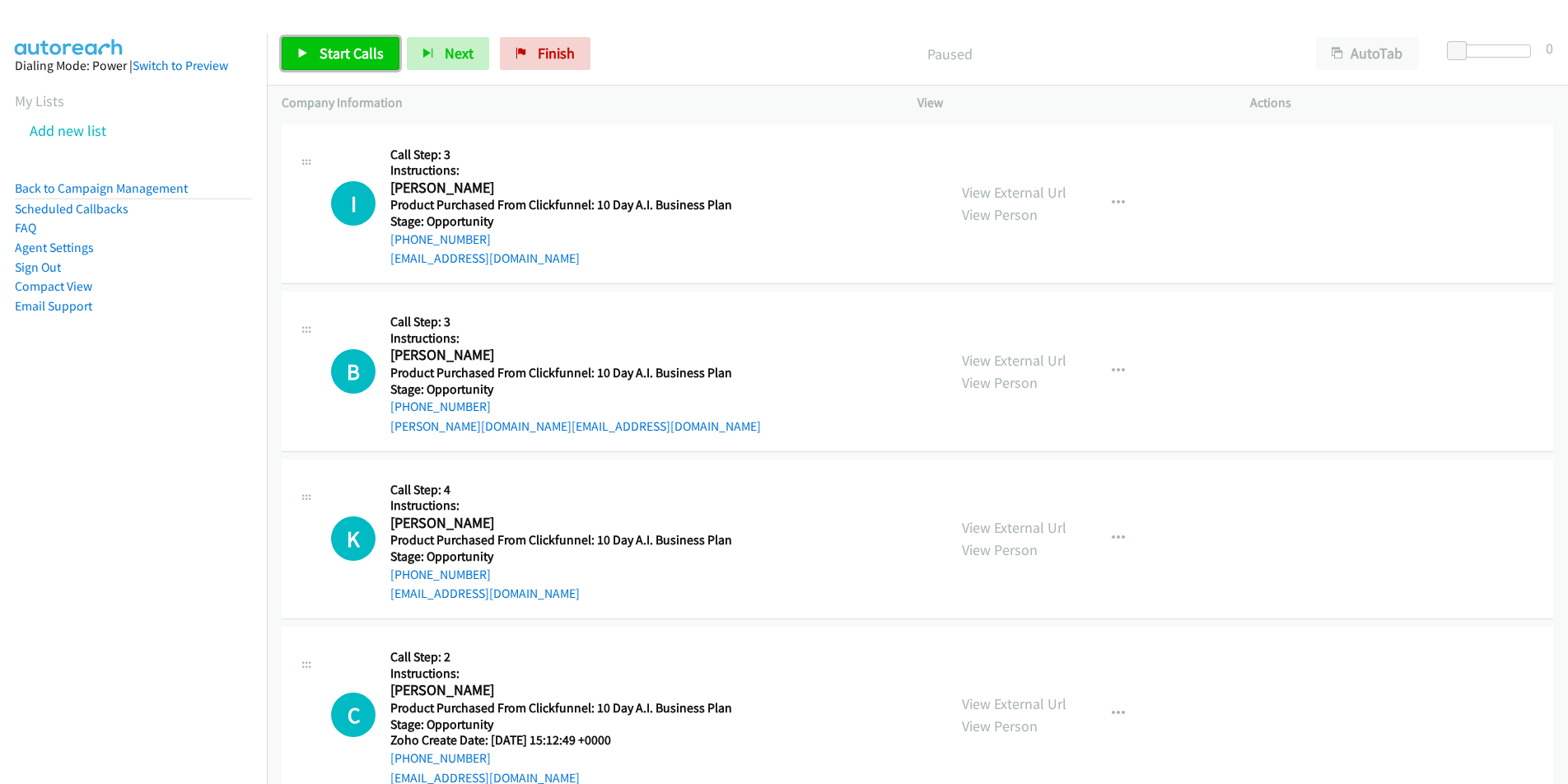
click at [324, 58] on span "Start Calls" at bounding box center [351, 53] width 64 height 18
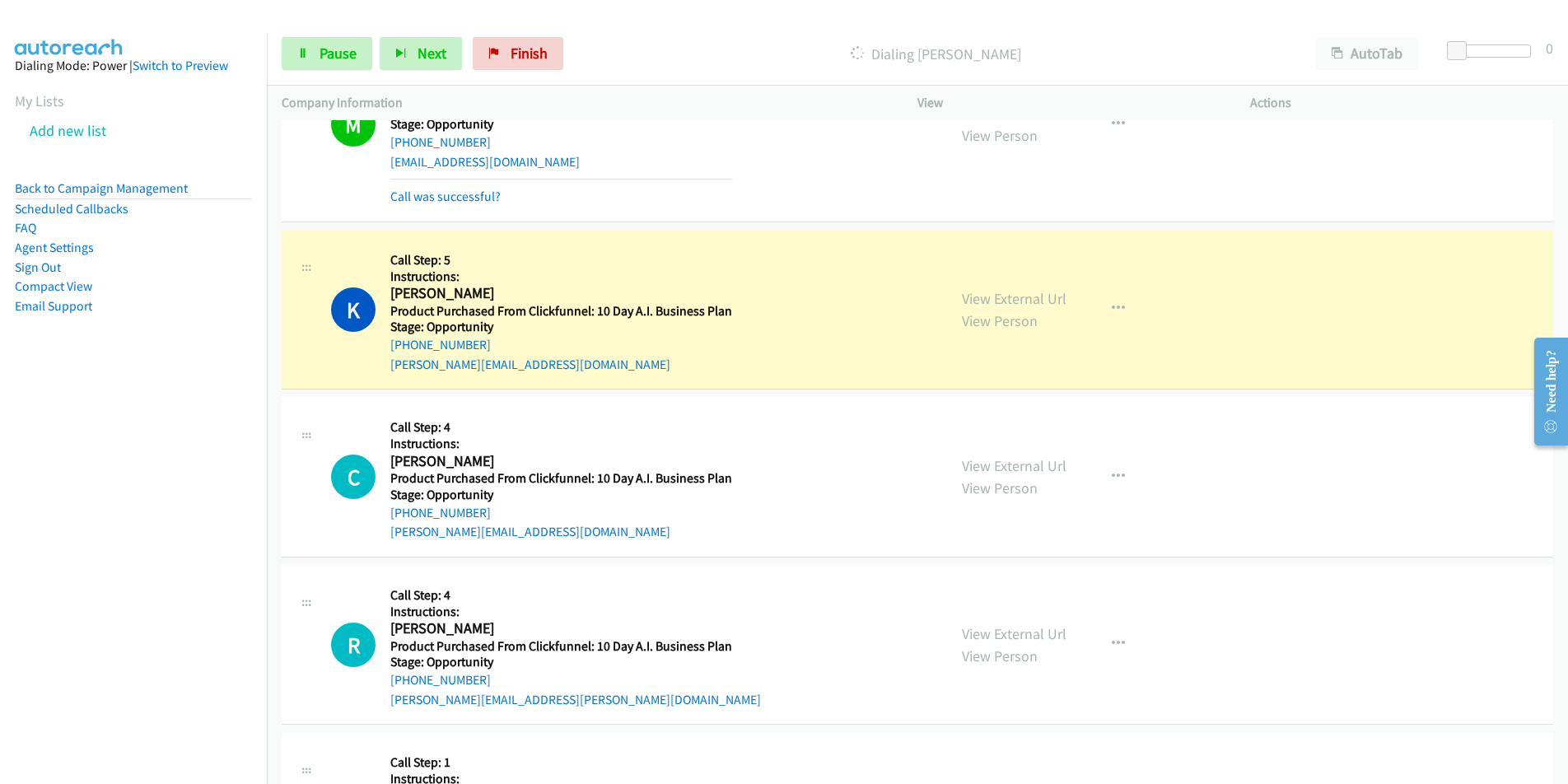
scroll to position [955, 0]
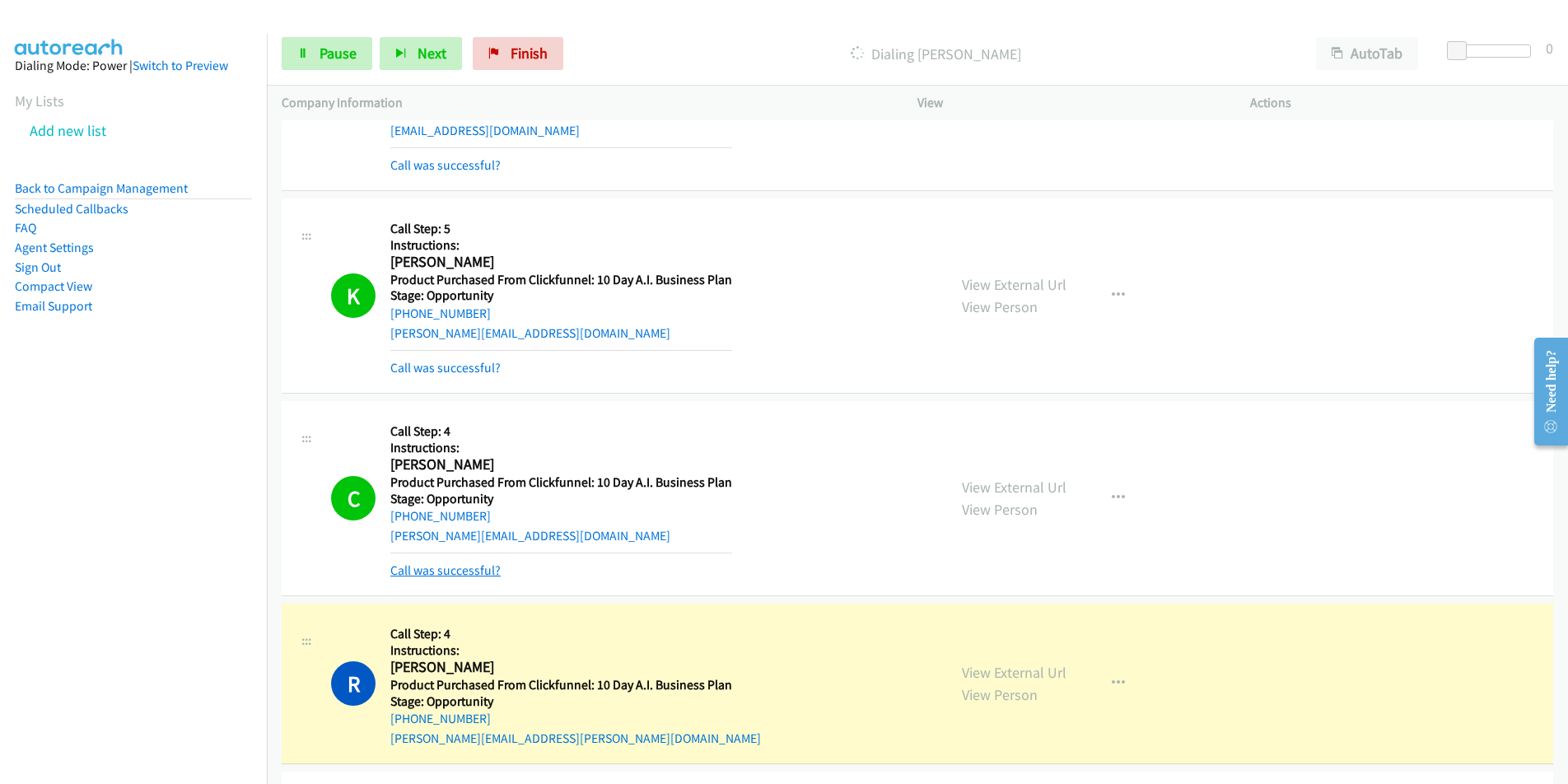
click at [459, 569] on link "Call was successful?" at bounding box center [445, 570] width 110 height 16
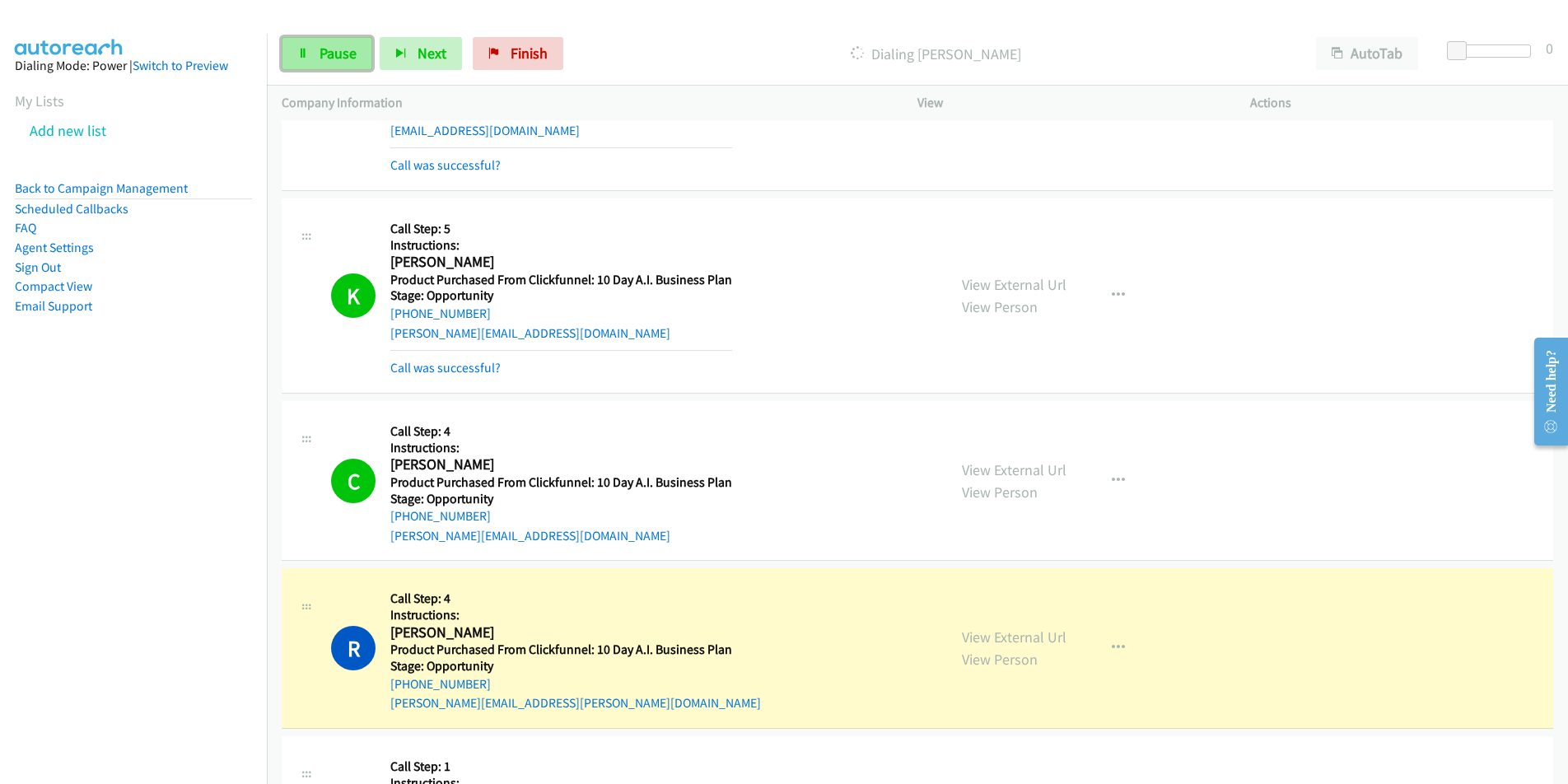
click at [335, 56] on span "Pause" at bounding box center [338, 53] width 37 height 18
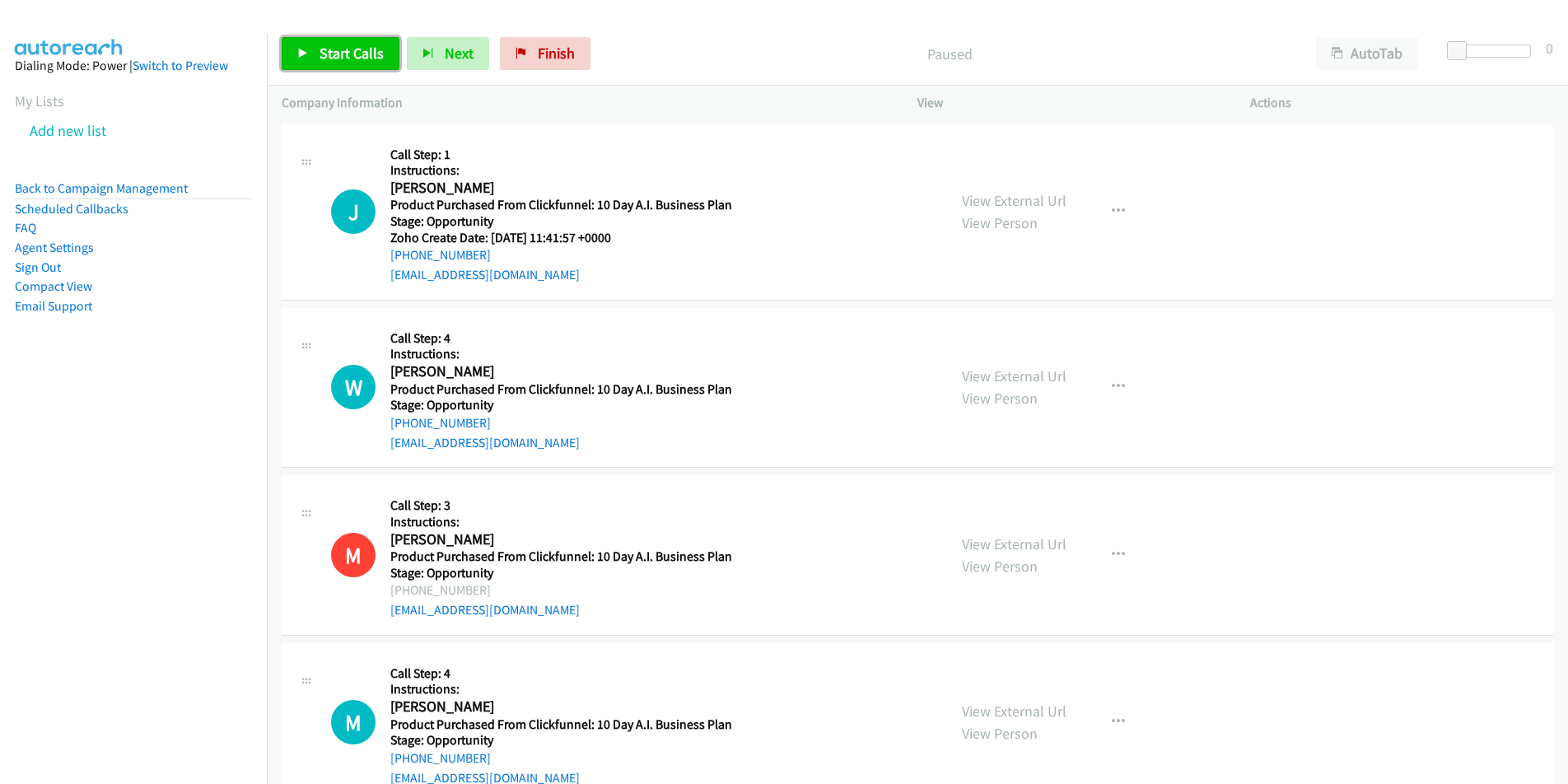
click at [341, 57] on span "Start Calls" at bounding box center [351, 53] width 64 height 18
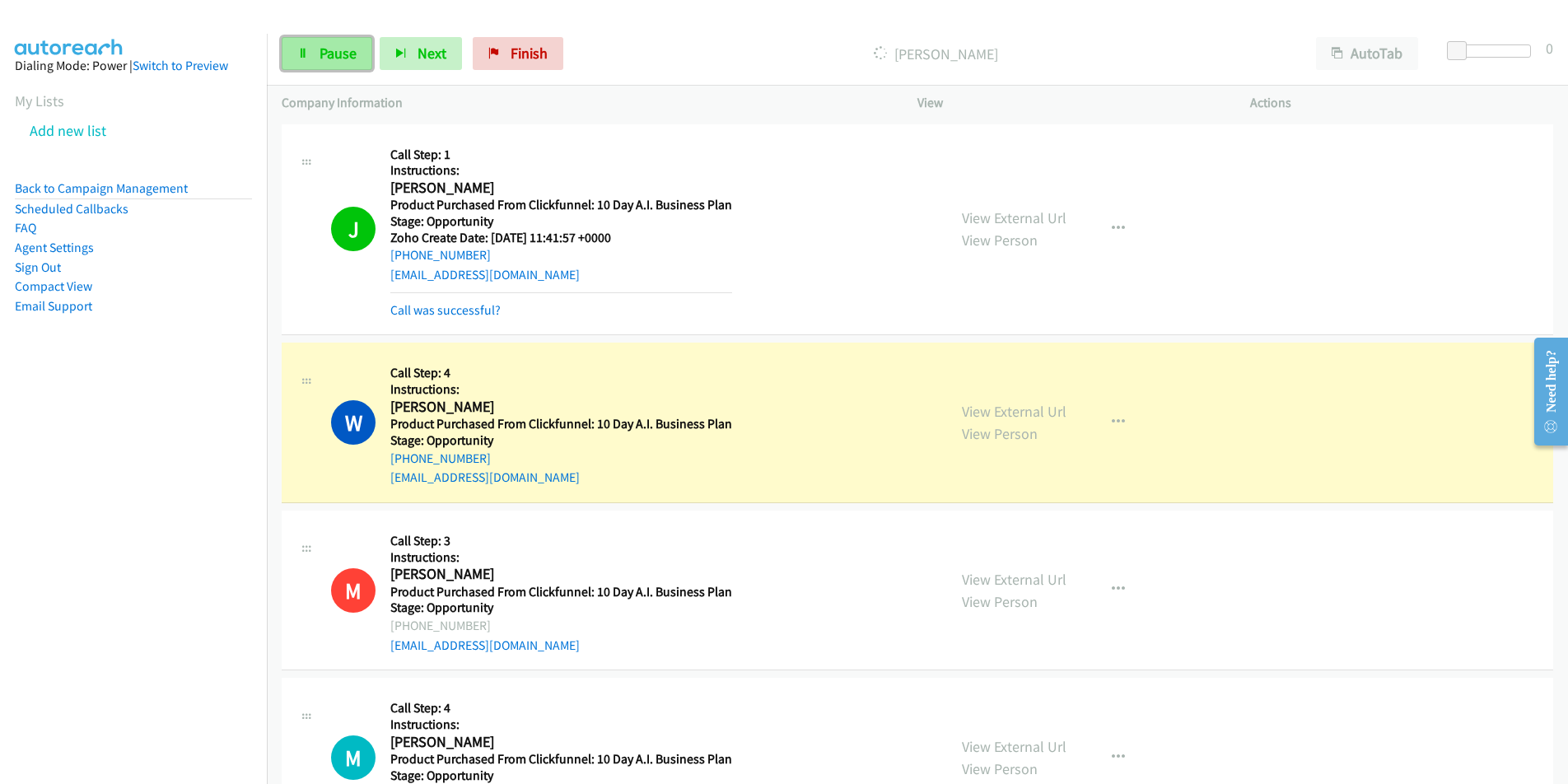
click at [330, 48] on span "Pause" at bounding box center [338, 53] width 37 height 18
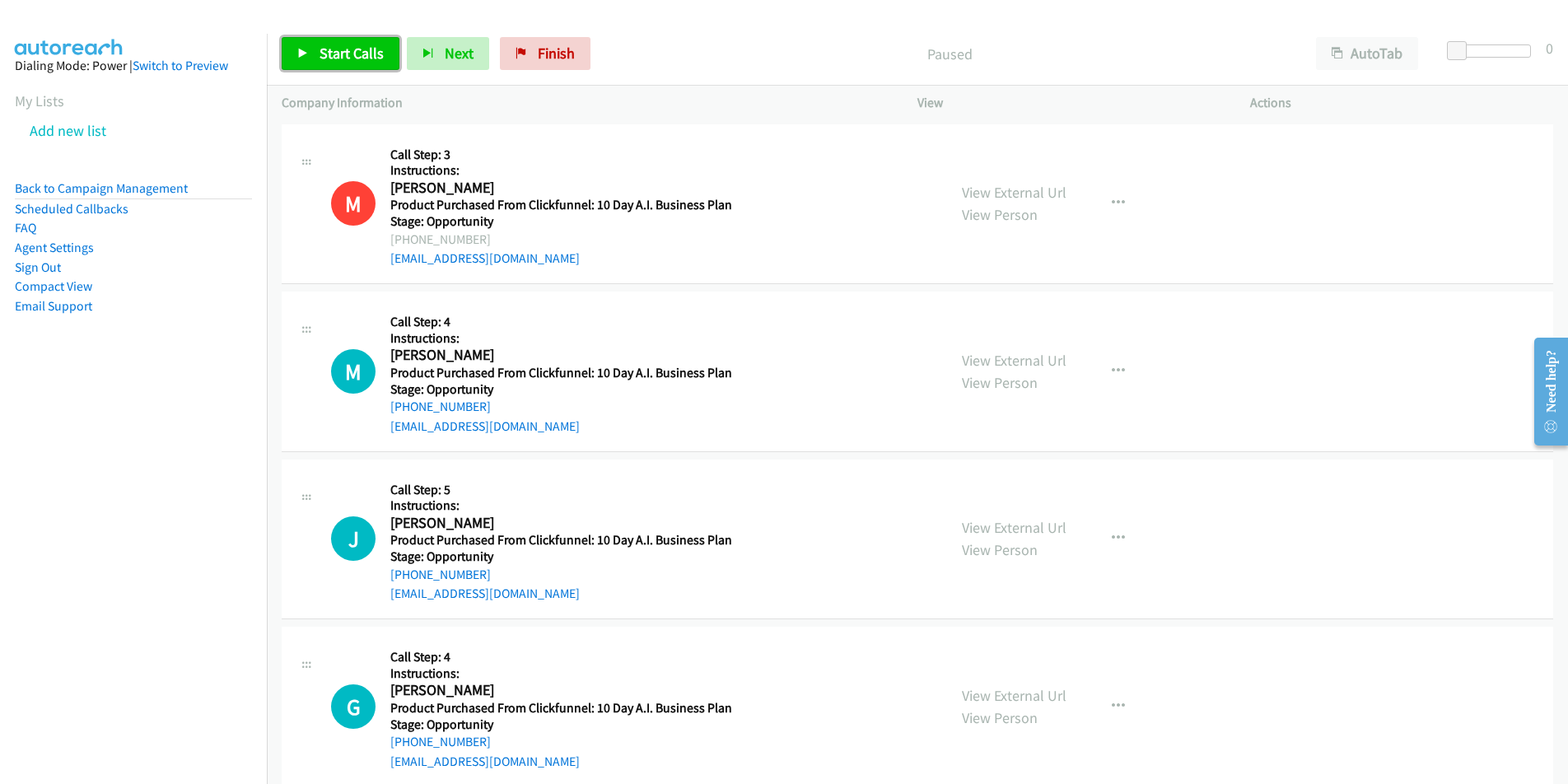
click at [328, 66] on link "Start Calls" at bounding box center [340, 53] width 118 height 33
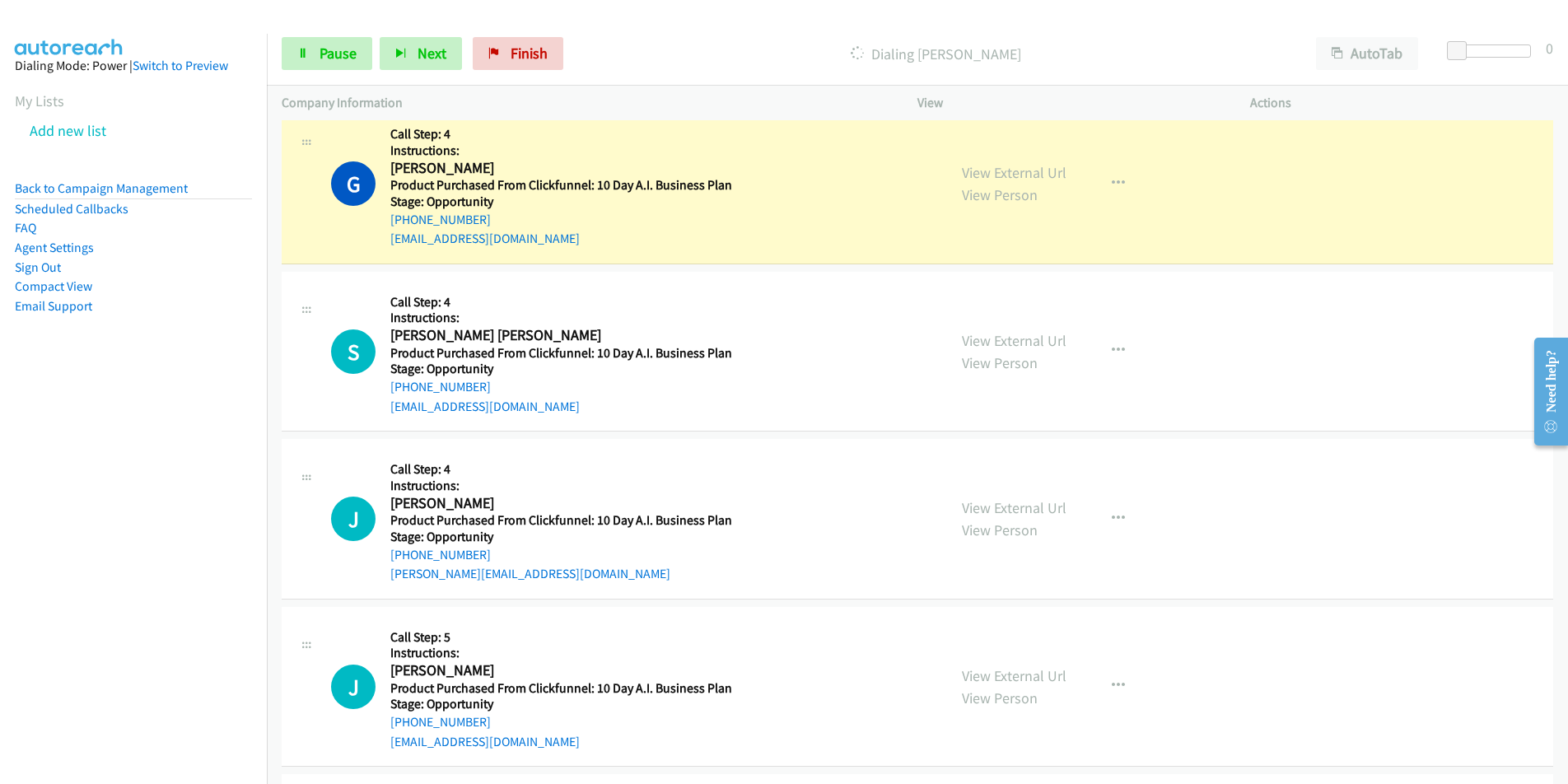
scroll to position [625, 0]
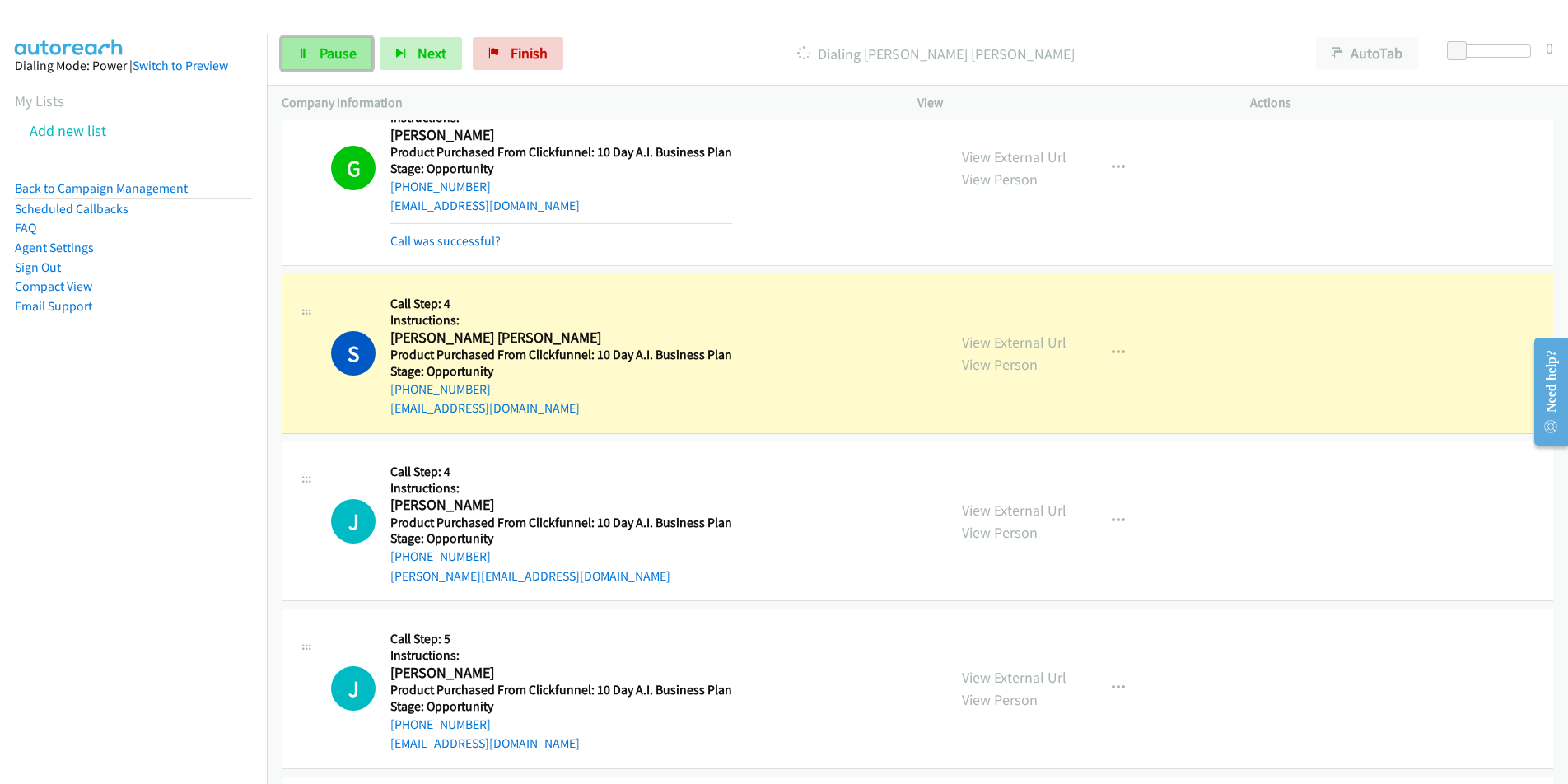
click at [323, 65] on link "Pause" at bounding box center [326, 53] width 91 height 33
